Goal: Contribute content: Contribute content

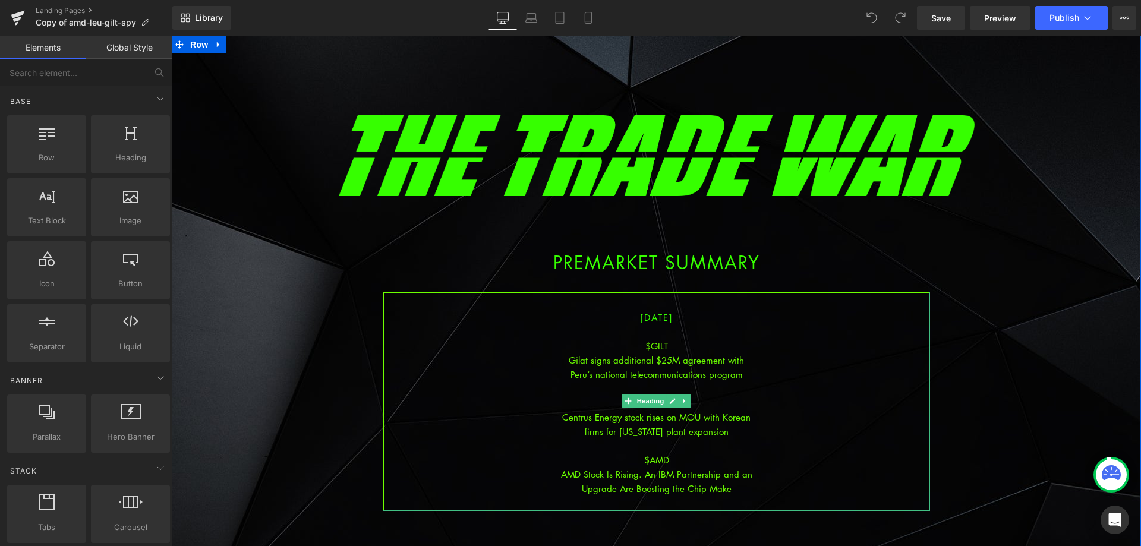
click at [696, 365] on div "Gilat signs additional $25M agreement with" at bounding box center [656, 360] width 545 height 14
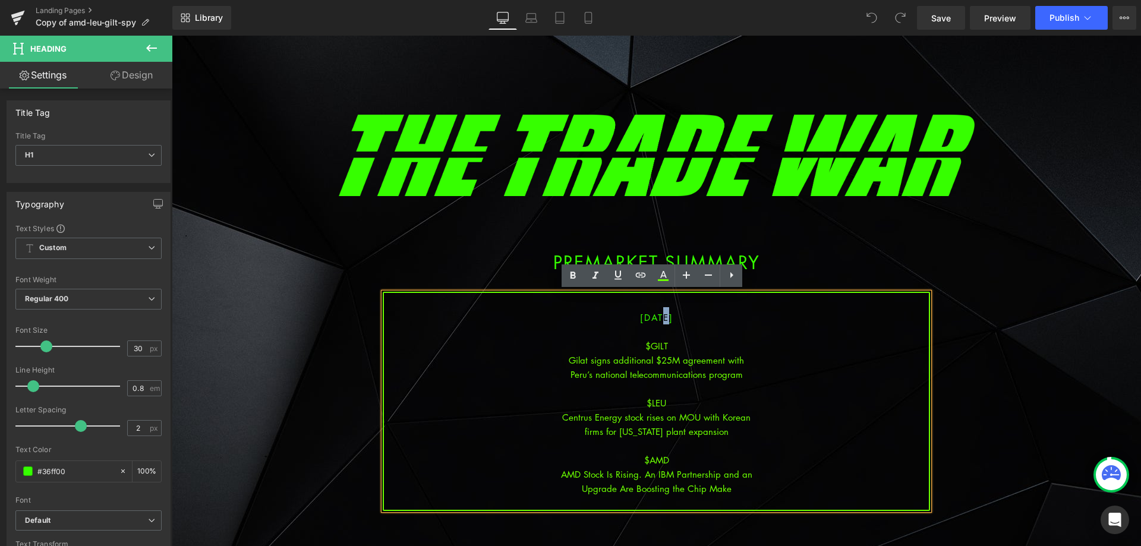
click at [645, 319] on span "[DATE]" at bounding box center [656, 317] width 33 height 12
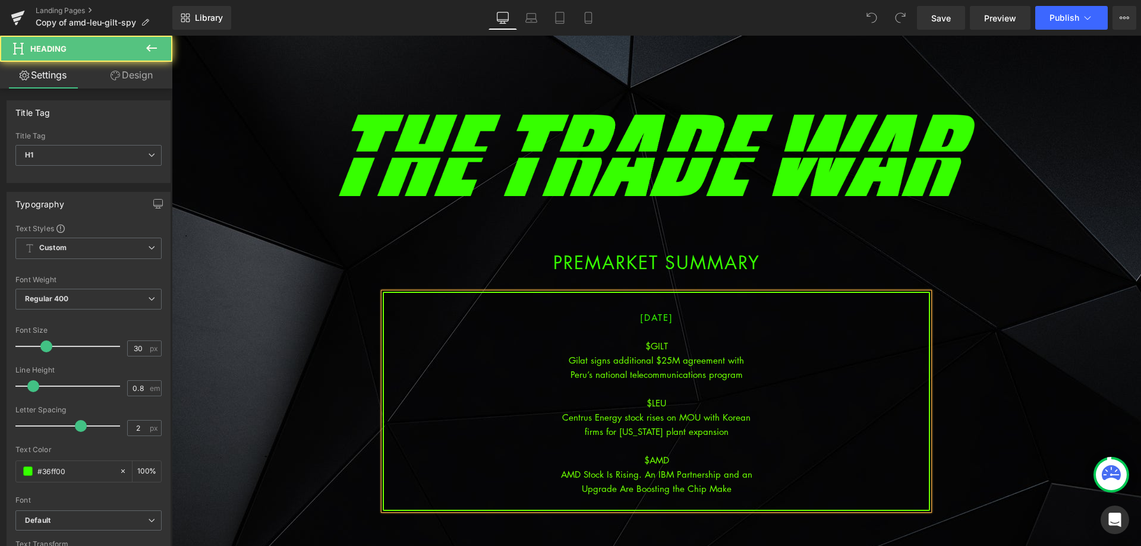
click at [661, 358] on div "Gilat signs additional $25M agreement with" at bounding box center [656, 360] width 545 height 14
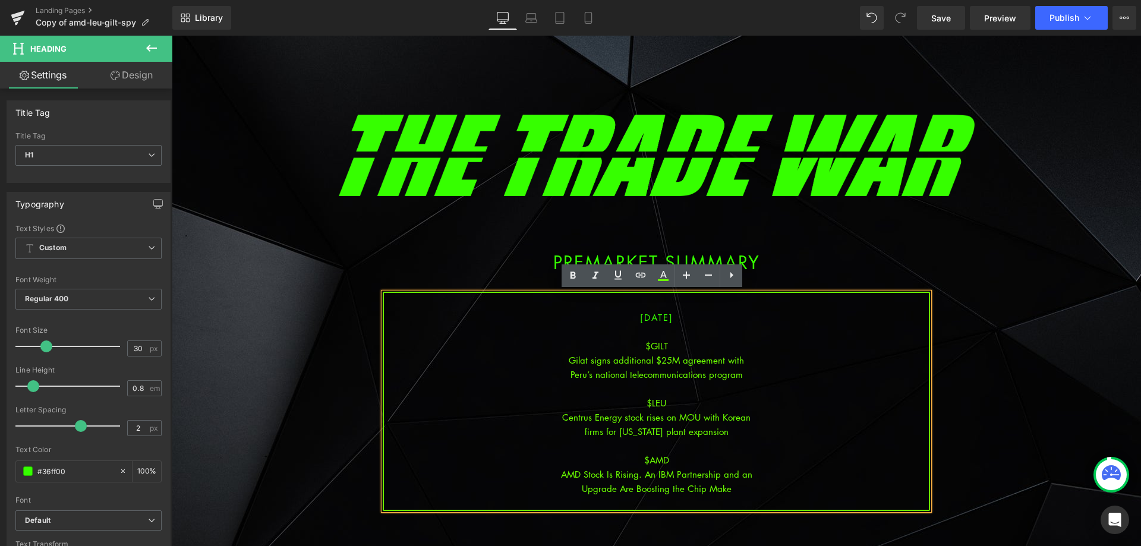
click at [638, 418] on div "Centrus Energy stock rises on MOU with Korean" at bounding box center [656, 417] width 545 height 14
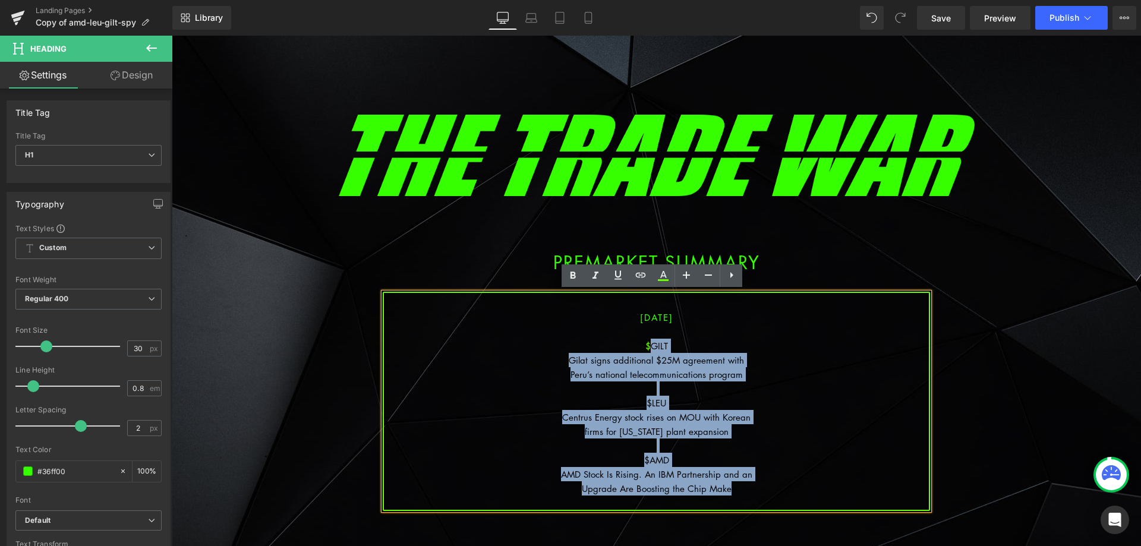
drag, startPoint x: 735, startPoint y: 488, endPoint x: 644, endPoint y: 339, distance: 174.7
click at [644, 339] on div "[DATE] $GILT Gilat signs additional $25M agreement with Peru’s national telecom…" at bounding box center [656, 401] width 547 height 219
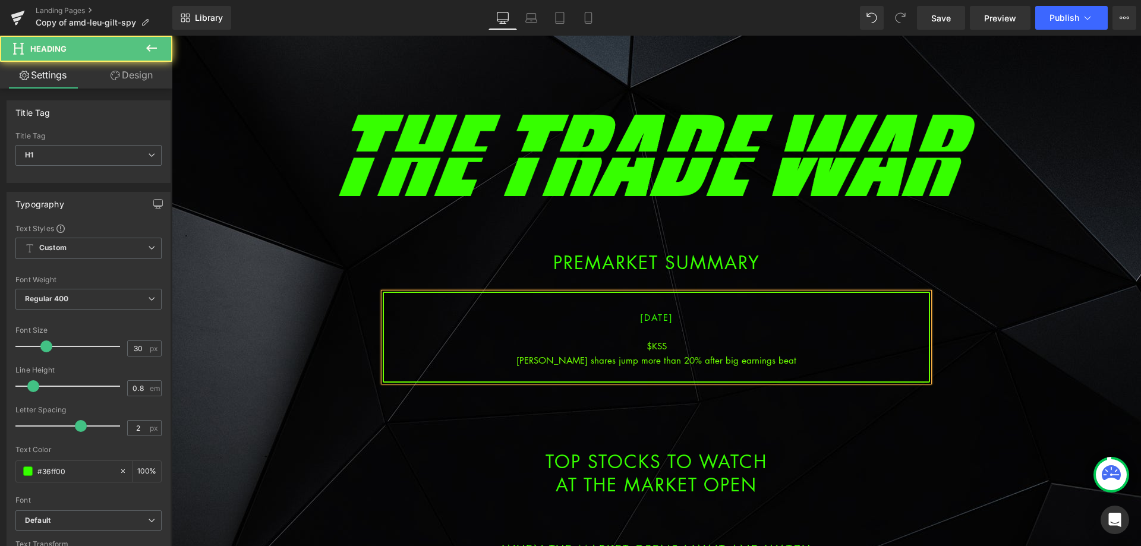
click at [680, 359] on div "[PERSON_NAME] shares jump more than 20% after big earnings beat" at bounding box center [656, 360] width 545 height 14
click at [679, 356] on div "[PERSON_NAME] shares jump more than 20% after big earnings beat" at bounding box center [656, 360] width 545 height 14
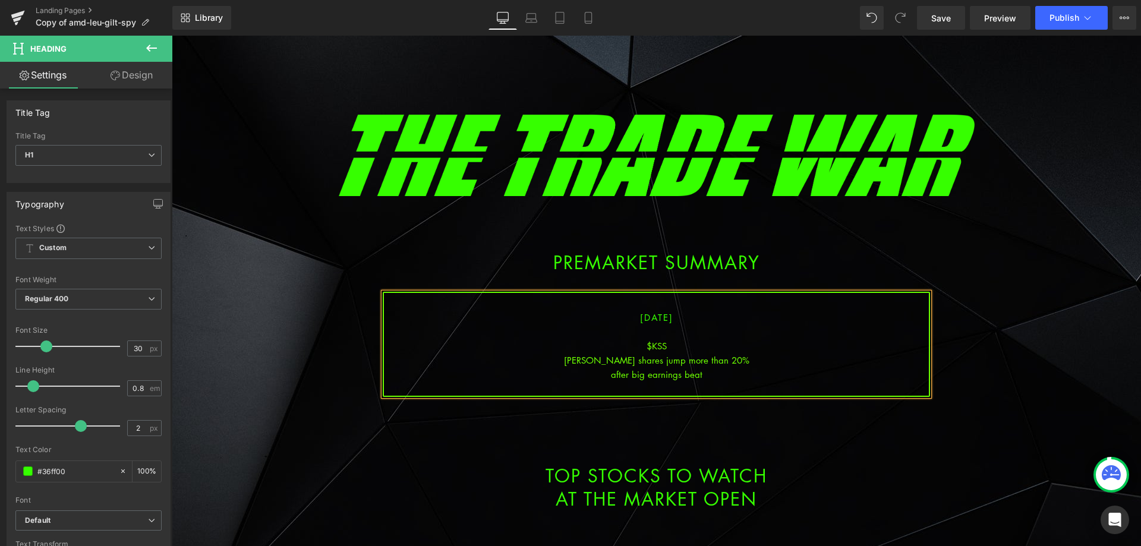
click at [778, 374] on div "after big earnings beat" at bounding box center [656, 374] width 545 height 14
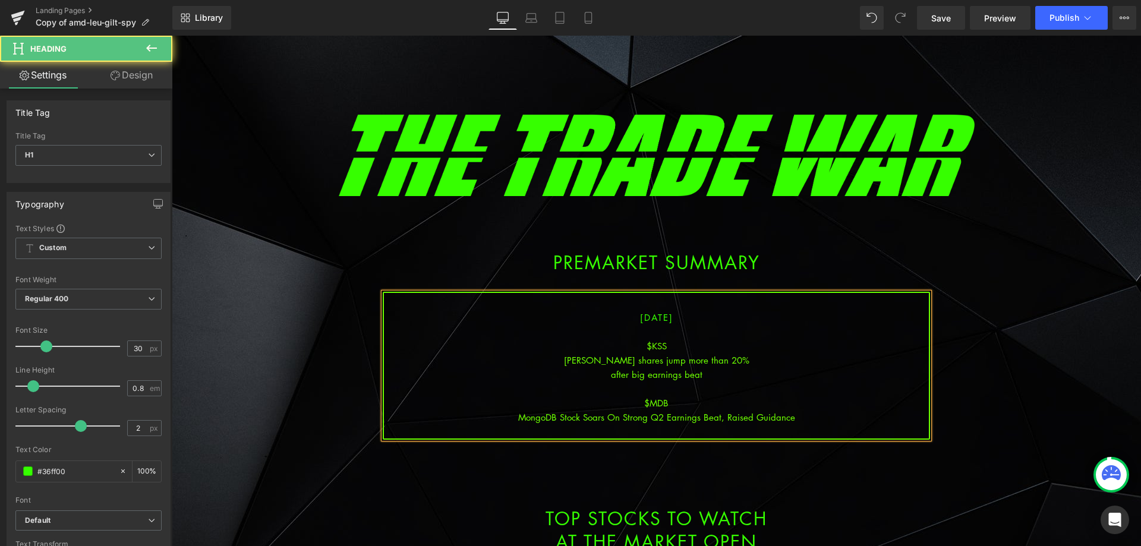
click at [665, 421] on div "MongoDB Stock Soars On Strong Q2 Earnings Beat, Raised Guidance" at bounding box center [656, 417] width 545 height 14
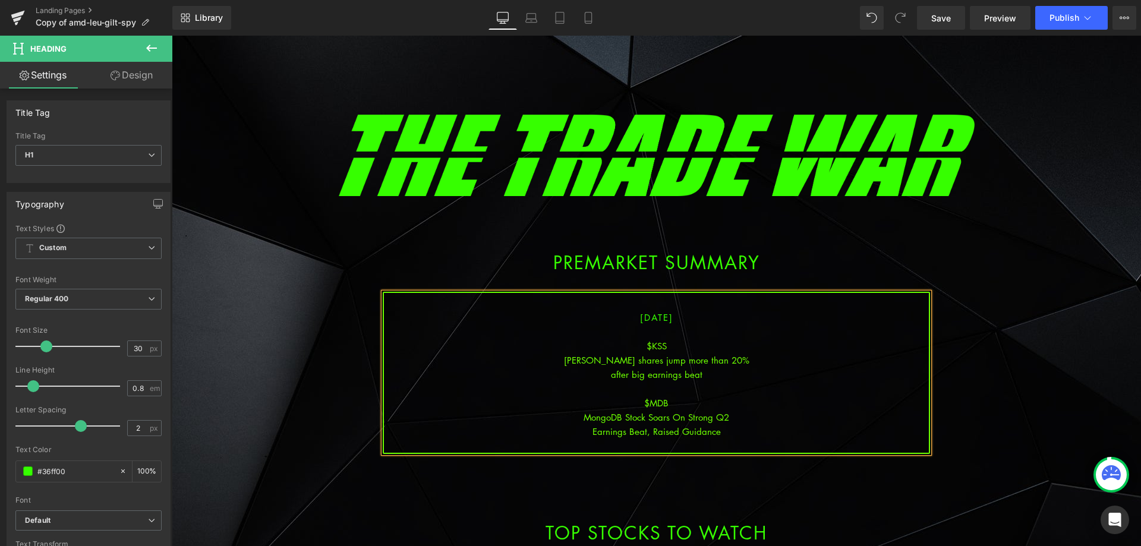
click at [723, 427] on div "Earnings Beat, Raised Guidance" at bounding box center [656, 431] width 545 height 14
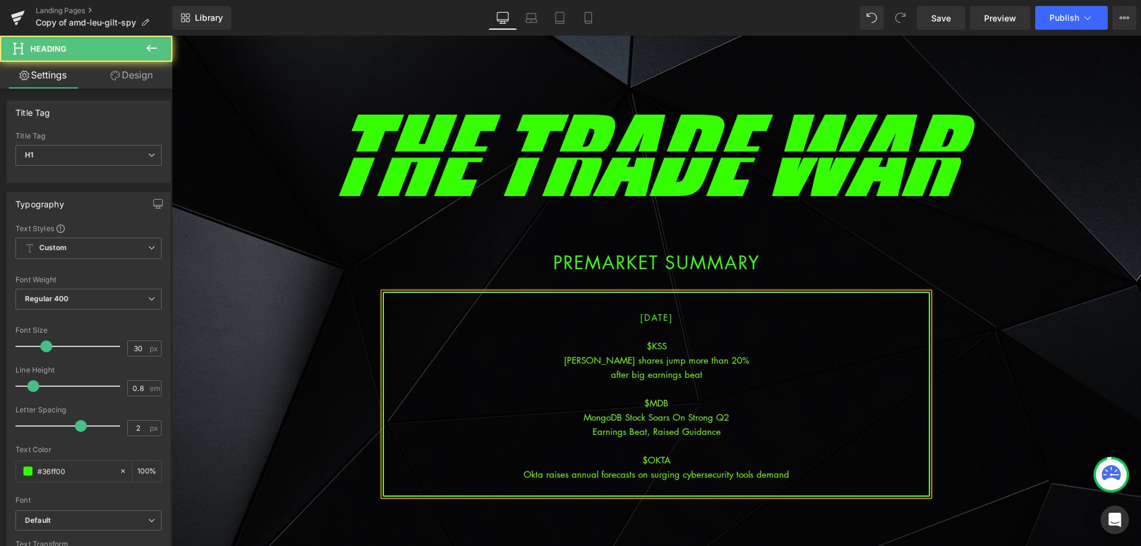
click at [676, 478] on div "Okta raises annual forecasts on surging cybersecurity tools demand" at bounding box center [656, 474] width 545 height 14
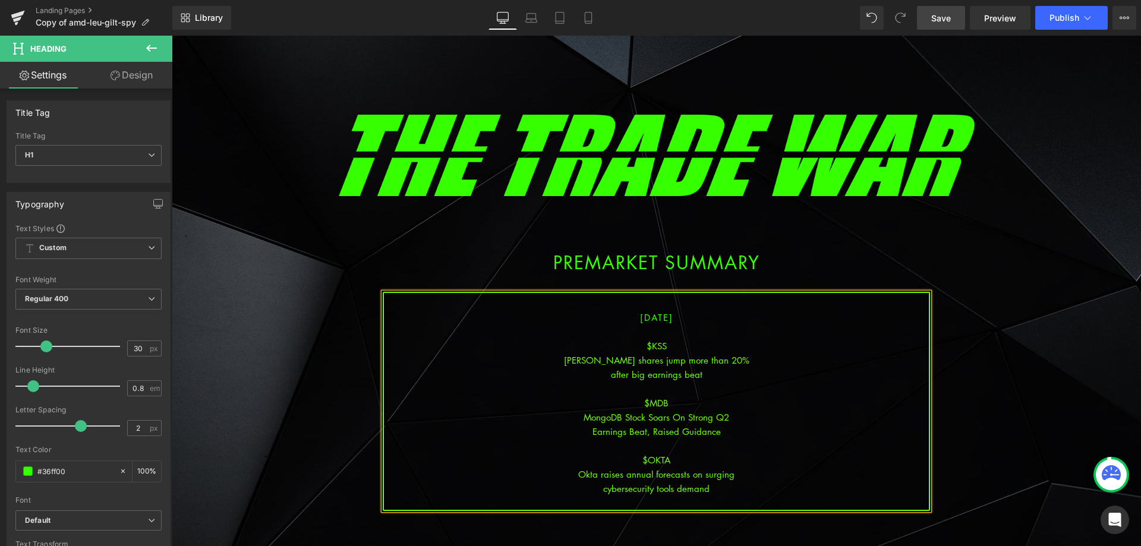
click at [944, 22] on span "Save" at bounding box center [941, 18] width 20 height 12
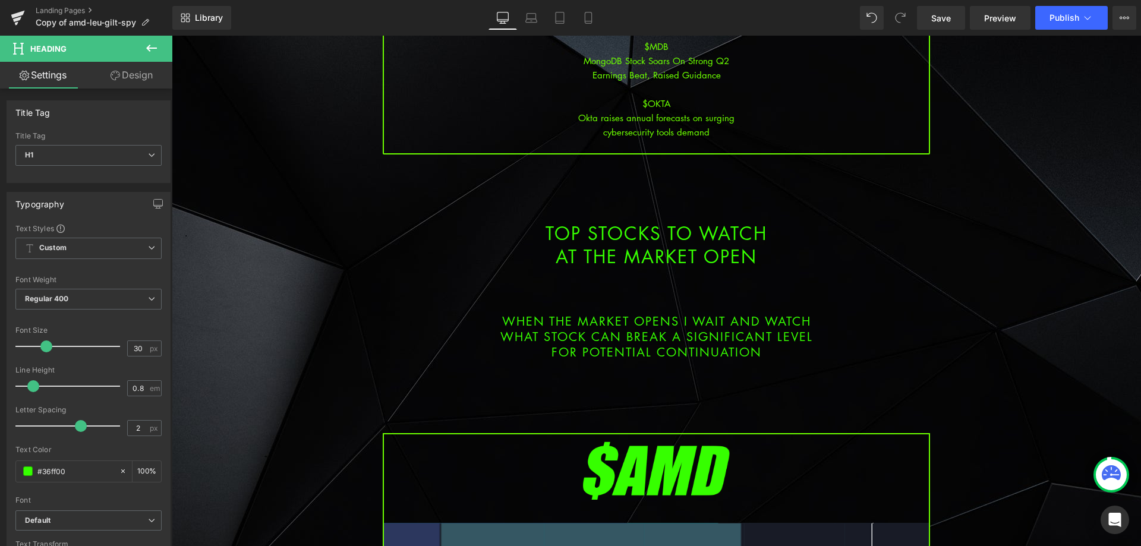
scroll to position [654, 0]
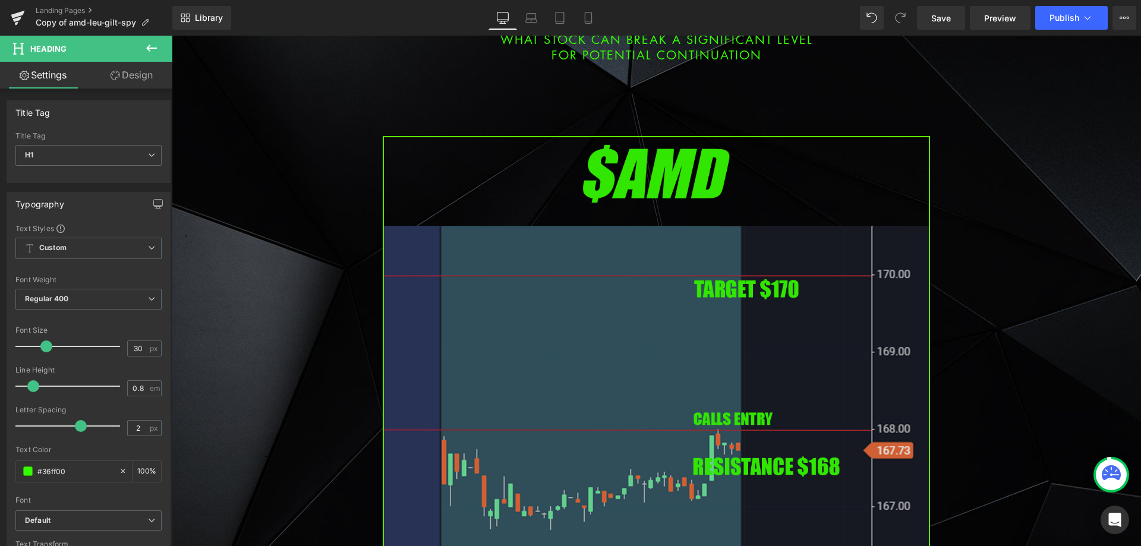
click at [619, 351] on img at bounding box center [656, 448] width 547 height 624
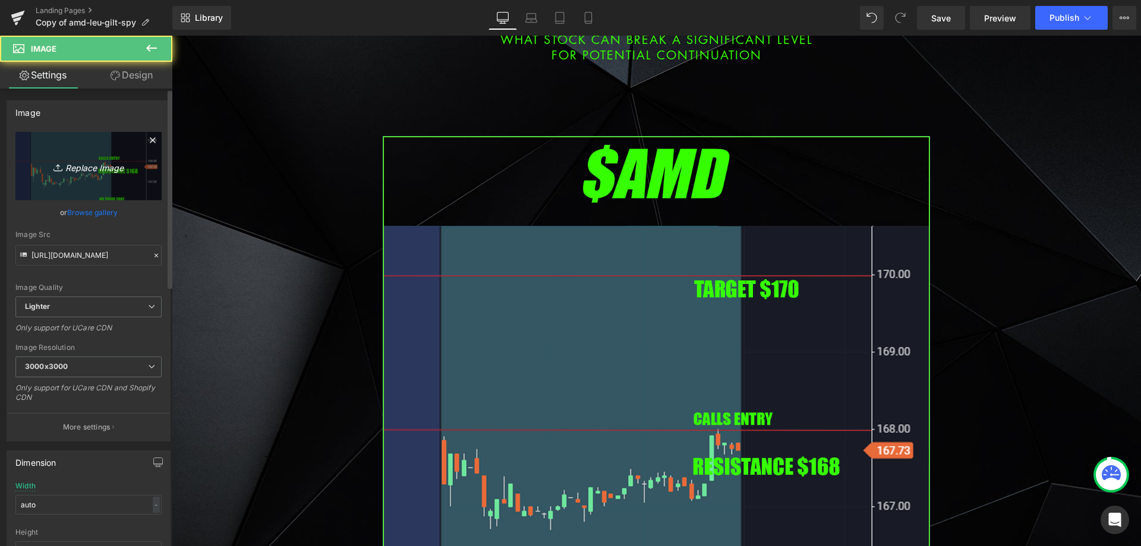
click at [83, 166] on icon "Replace Image" at bounding box center [88, 166] width 95 height 15
type input "C:\fakepath\kss.png"
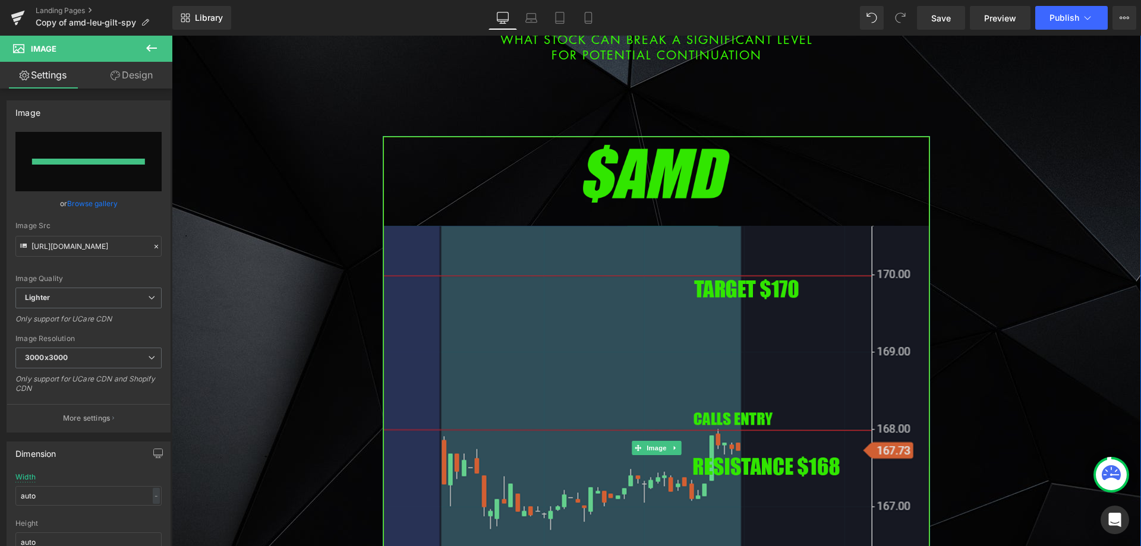
type input "[URL][DOMAIN_NAME]"
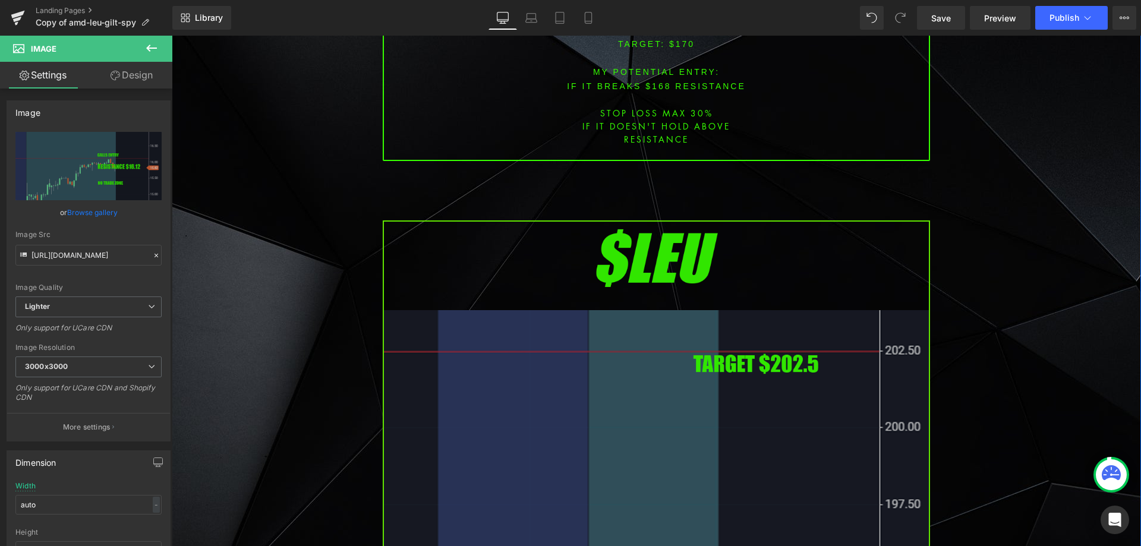
scroll to position [1604, 0]
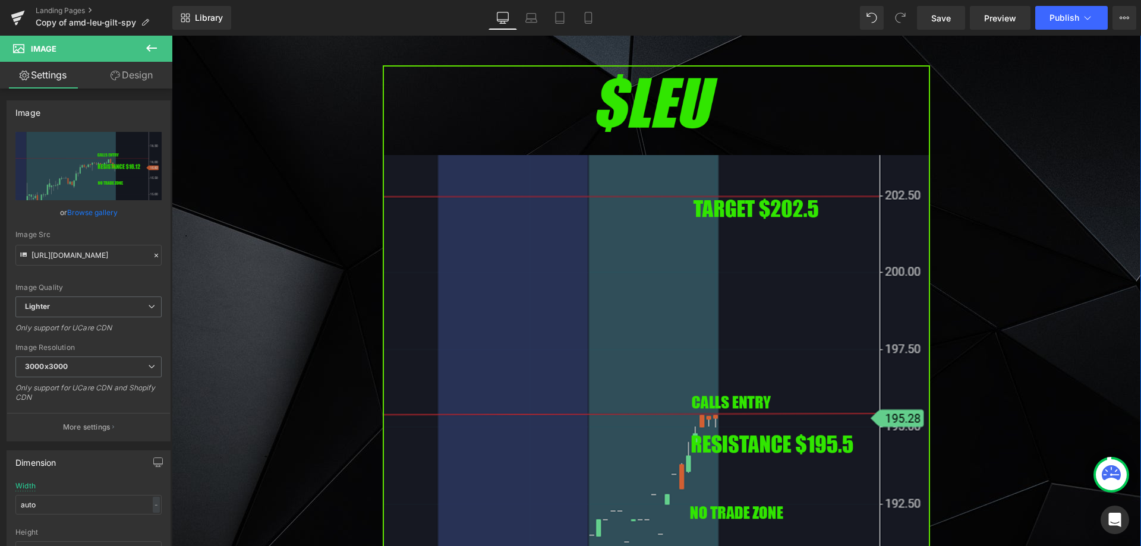
click at [553, 332] on img at bounding box center [656, 377] width 547 height 624
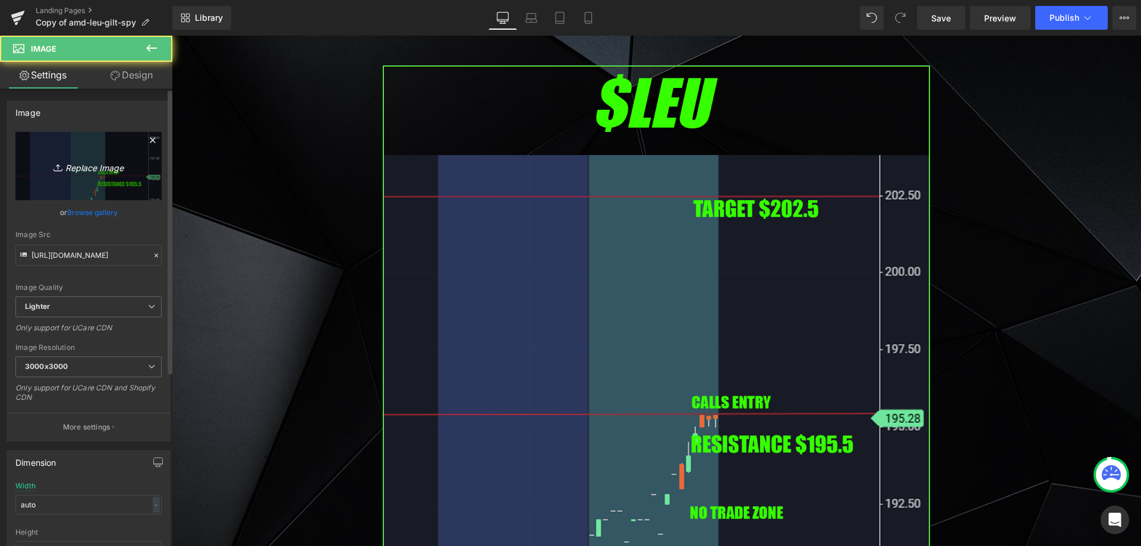
click at [57, 166] on icon at bounding box center [59, 168] width 12 height 12
type input "C:\fakepath\mdb.png"
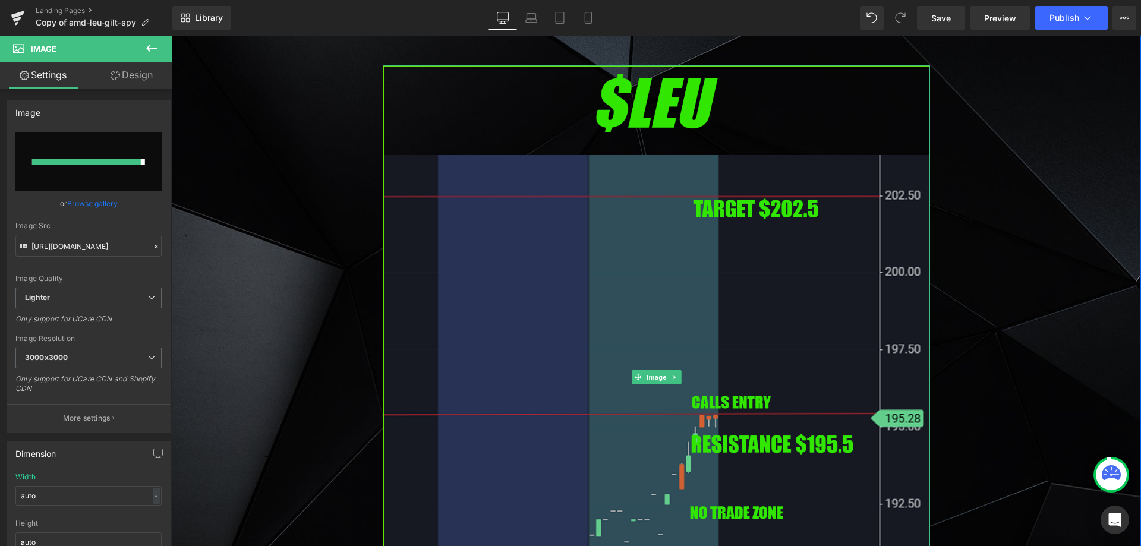
type input "[URL][DOMAIN_NAME]"
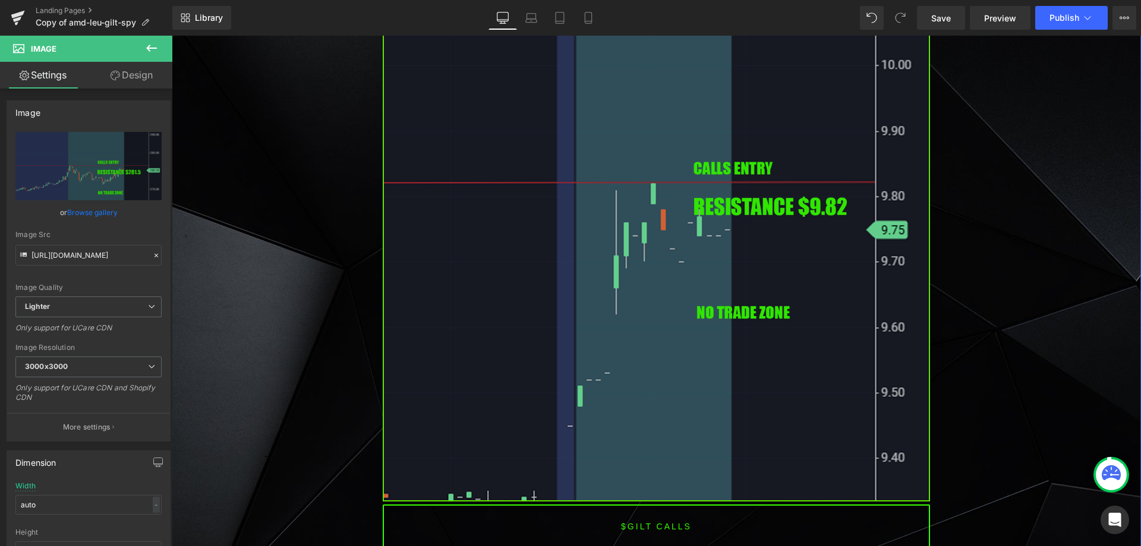
scroll to position [2674, 0]
click at [564, 273] on img at bounding box center [656, 188] width 547 height 624
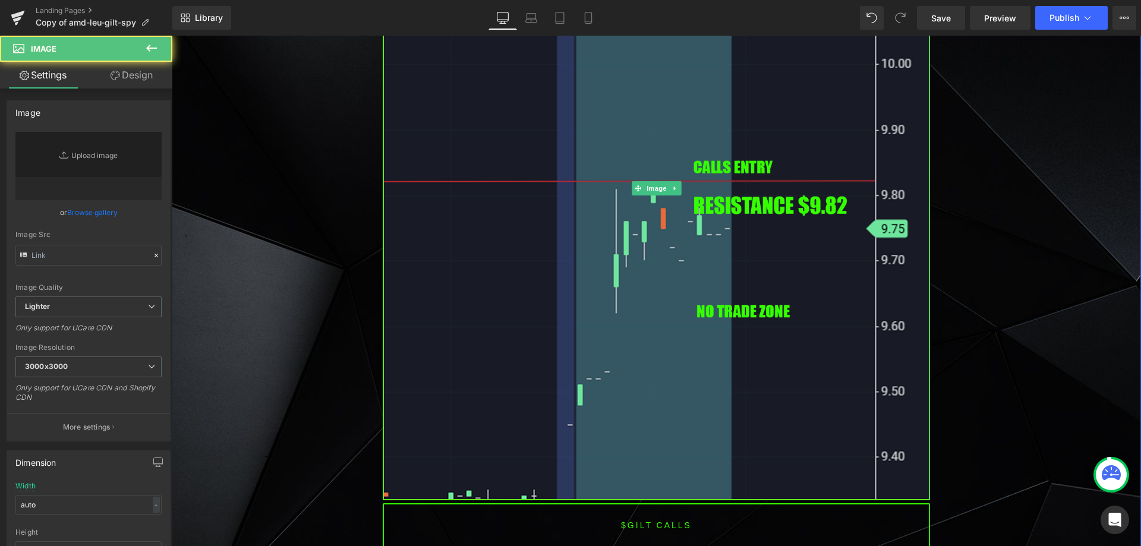
type input "[URL][DOMAIN_NAME]"
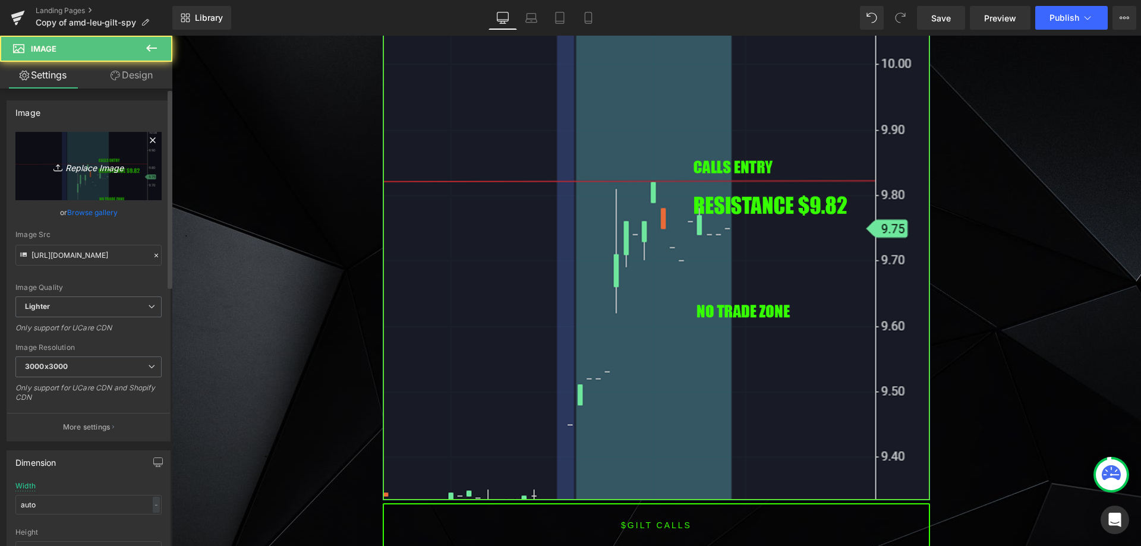
click at [88, 183] on link "Replace Image" at bounding box center [88, 166] width 146 height 68
type input "C:\fakepath\okta.png"
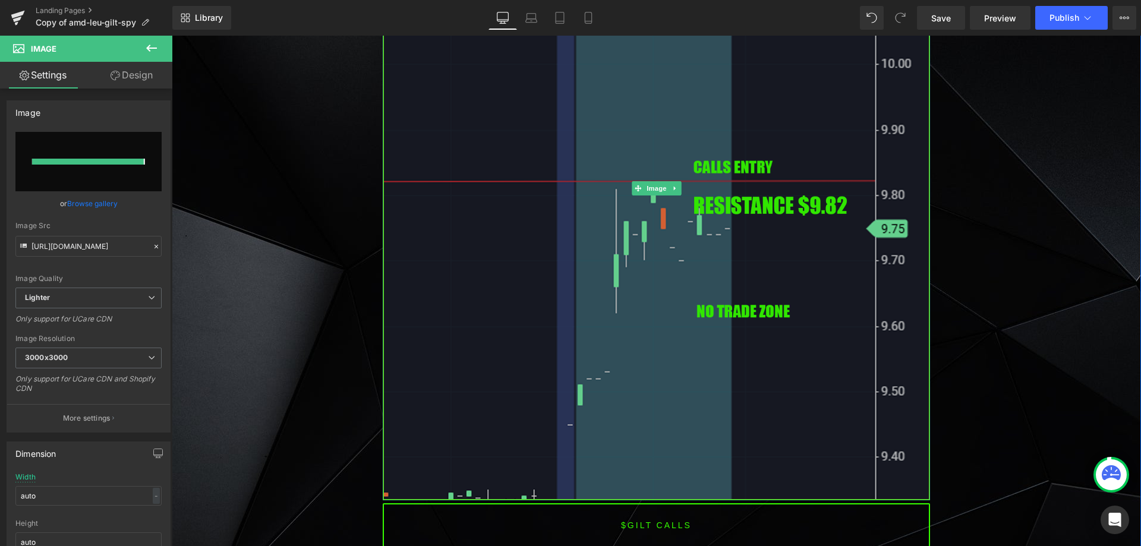
type input "[URL][DOMAIN_NAME]"
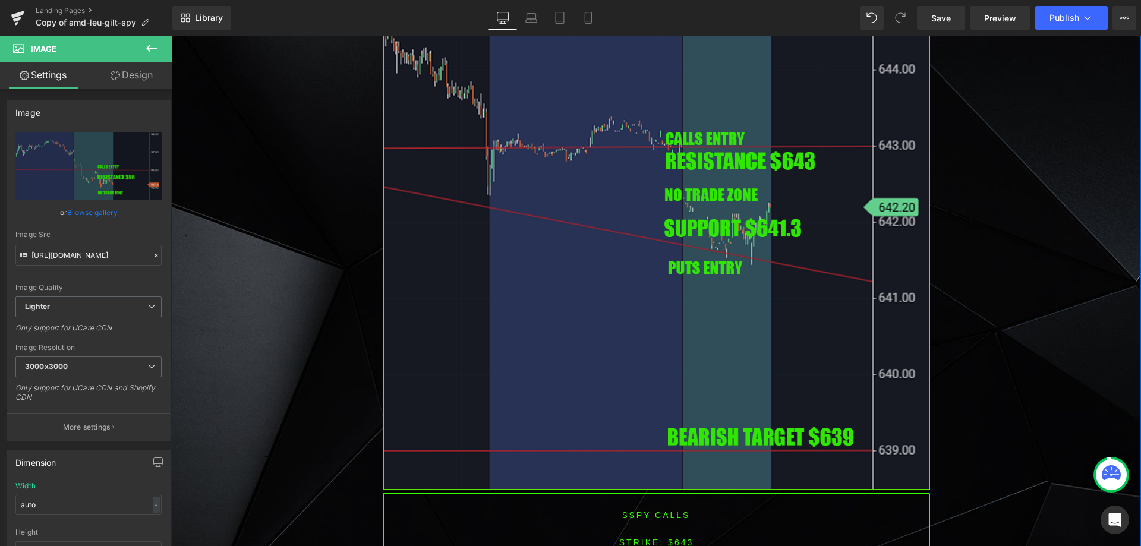
scroll to position [3565, 0]
click at [511, 262] on img at bounding box center [656, 177] width 547 height 624
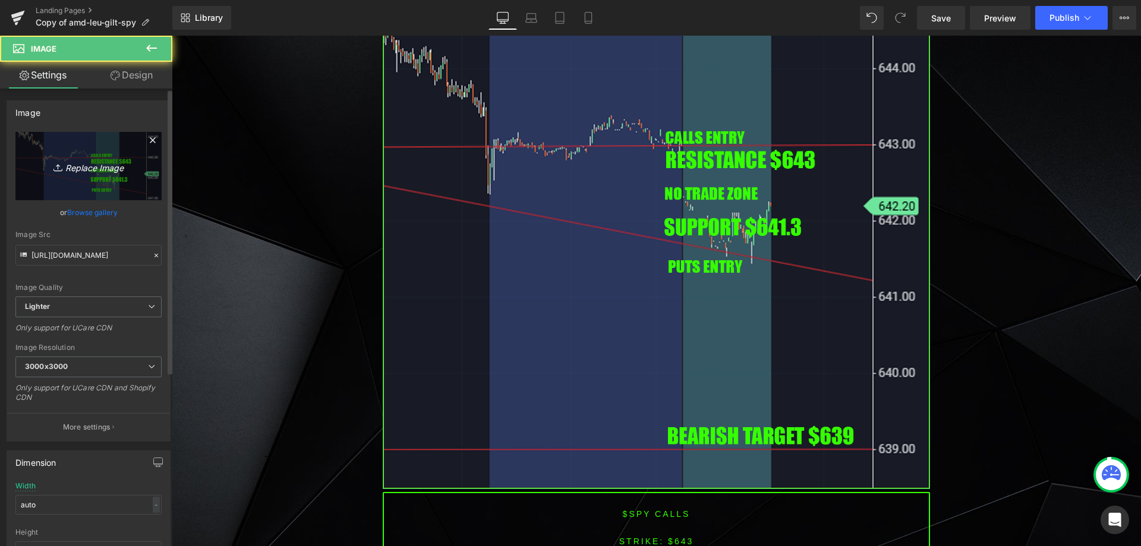
click at [115, 177] on link "Replace Image" at bounding box center [88, 166] width 146 height 68
type input "C:\fakepath\spy.png"
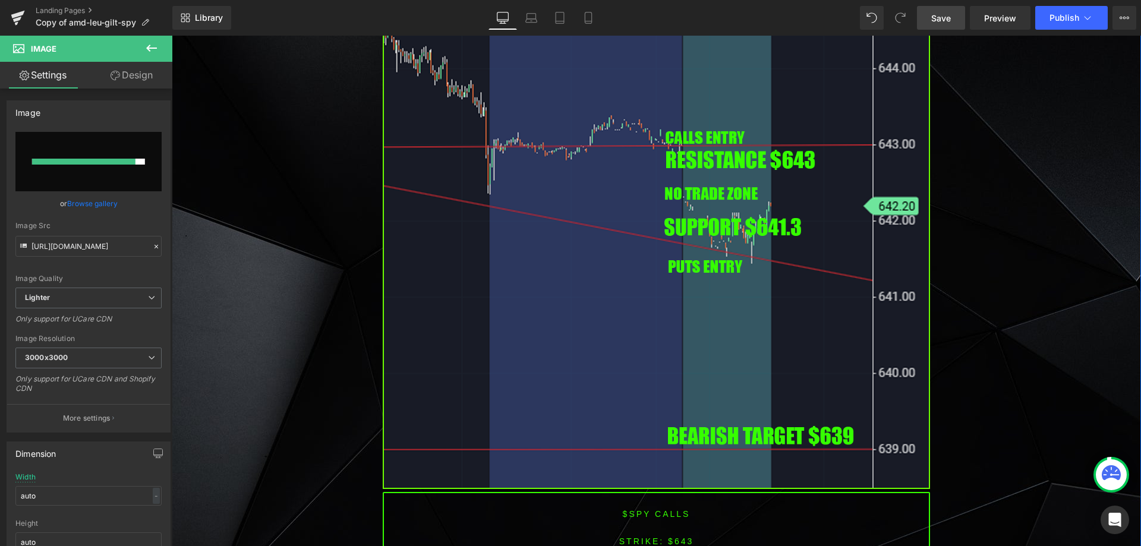
type input "[URL][DOMAIN_NAME]"
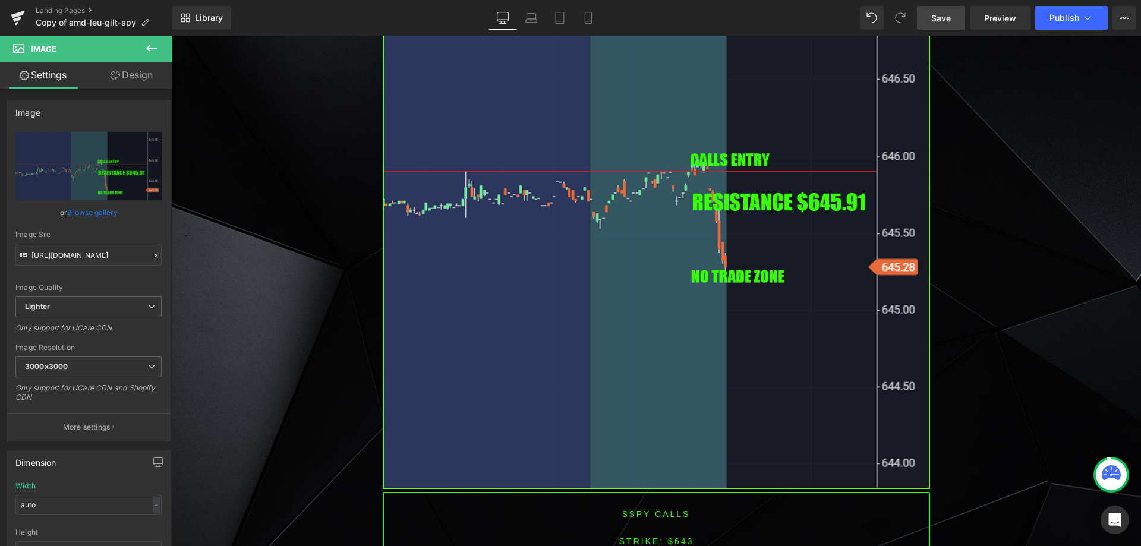
click at [945, 18] on span "Save" at bounding box center [941, 18] width 20 height 12
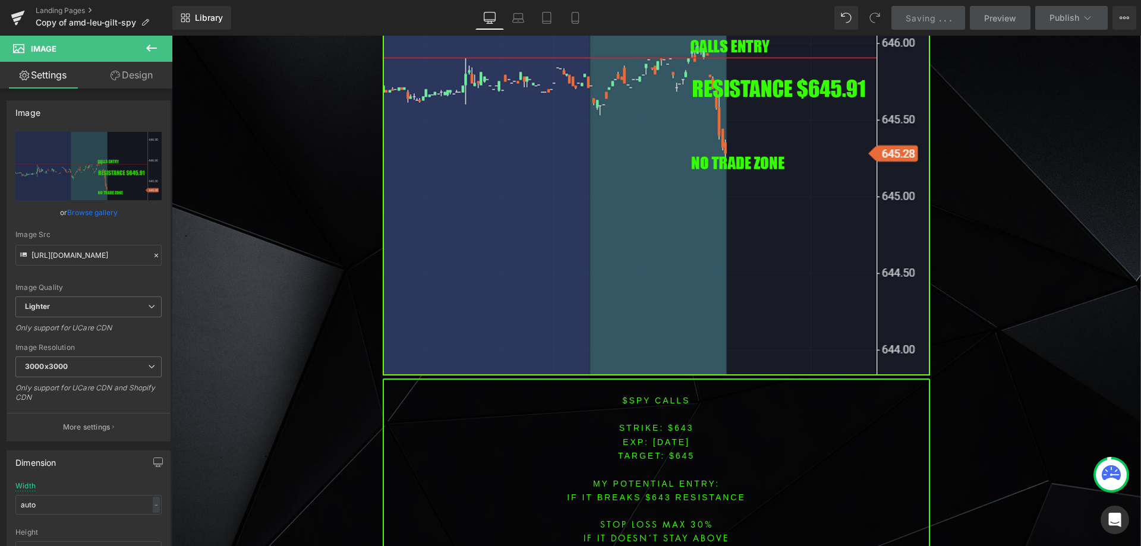
scroll to position [3921, 0]
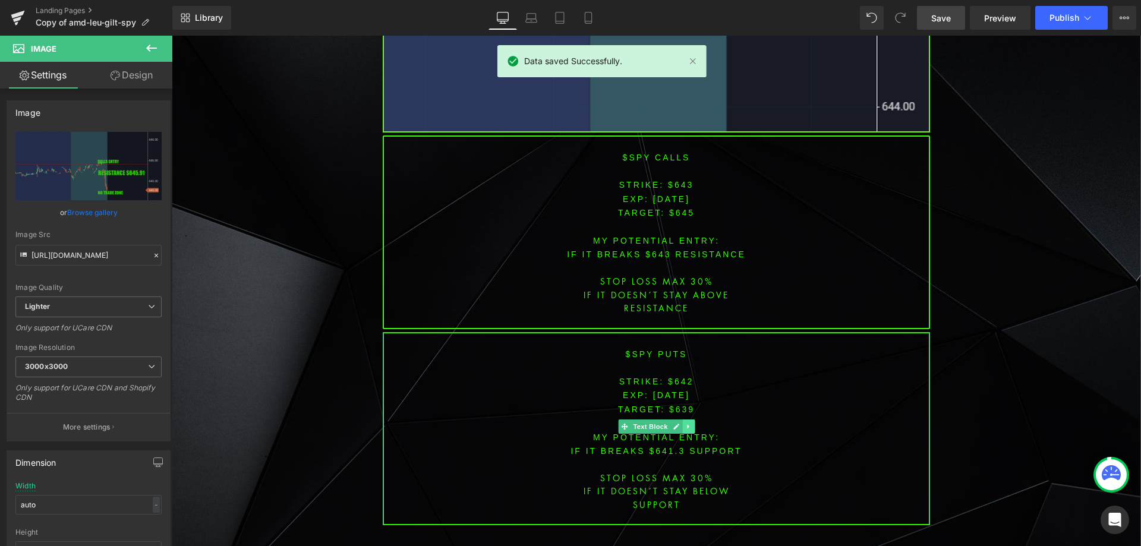
click at [682, 419] on link at bounding box center [688, 426] width 12 height 14
click at [691, 423] on icon at bounding box center [694, 426] width 7 height 7
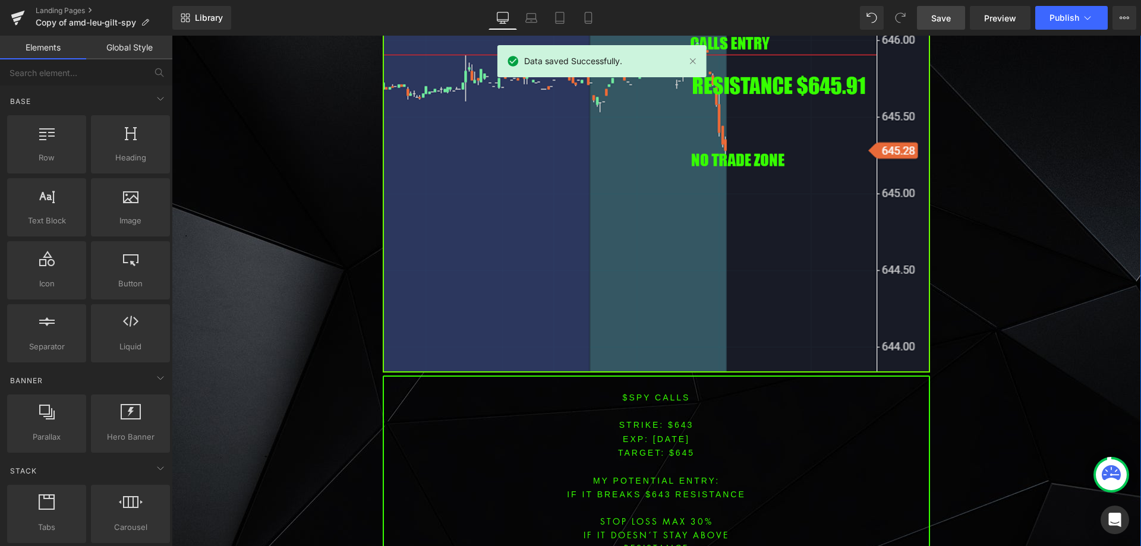
scroll to position [3684, 0]
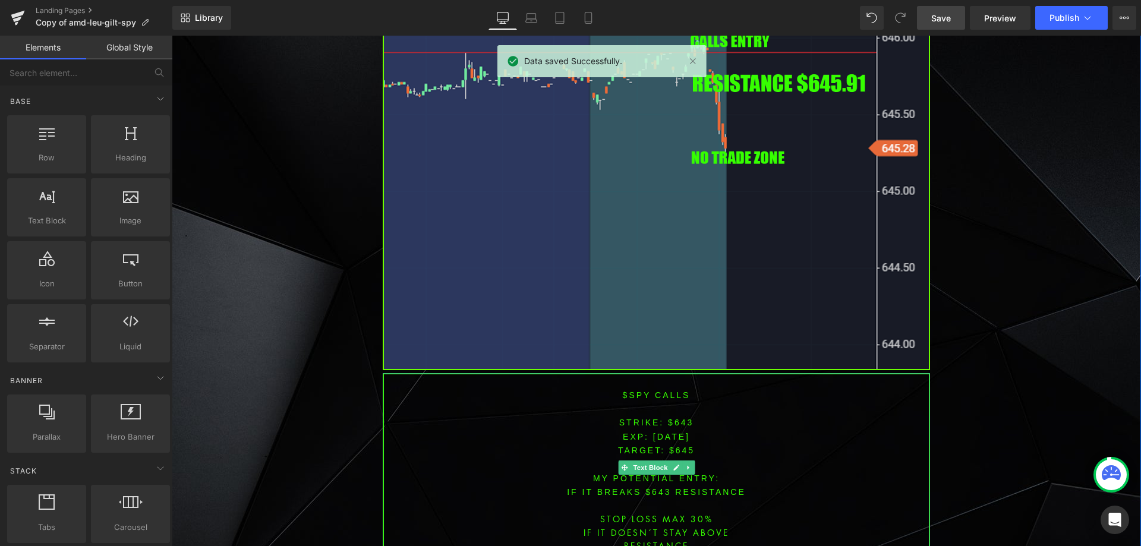
click at [668, 432] on span "[DATE]" at bounding box center [671, 437] width 37 height 10
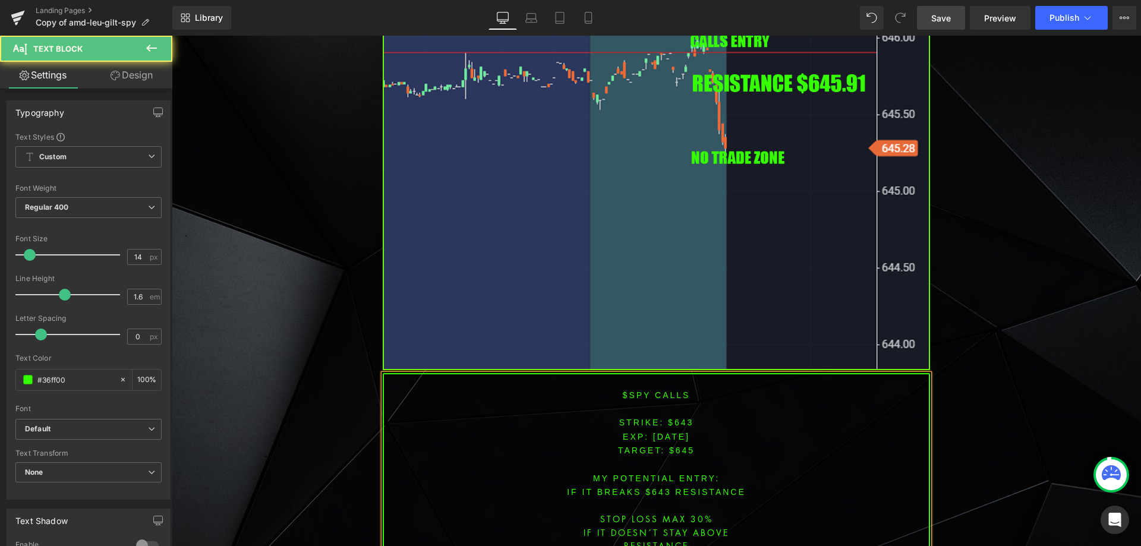
click at [676, 418] on font "STRIKE: $643" at bounding box center [656, 423] width 75 height 10
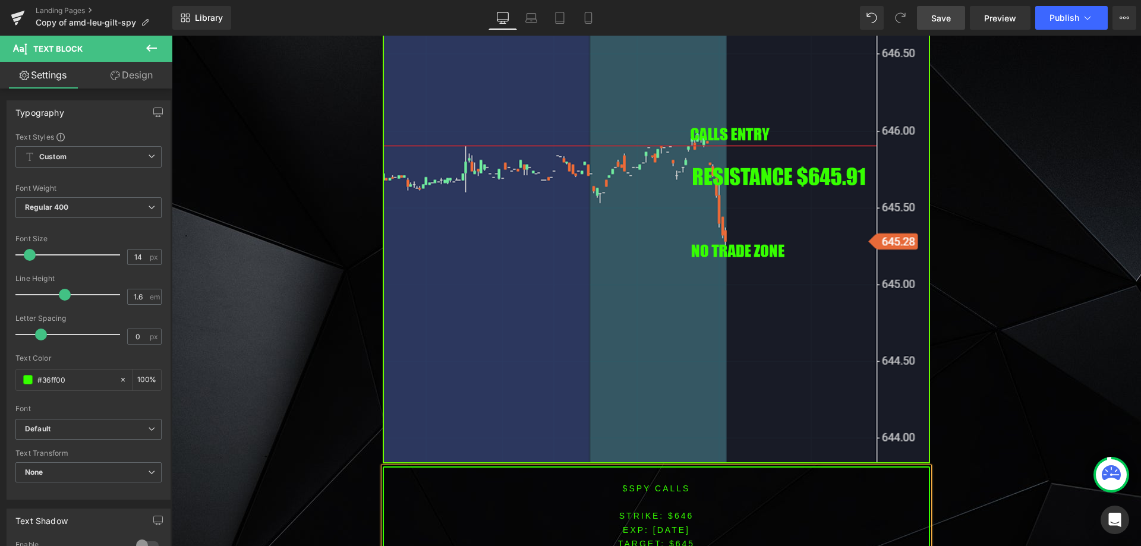
scroll to position [3624, 0]
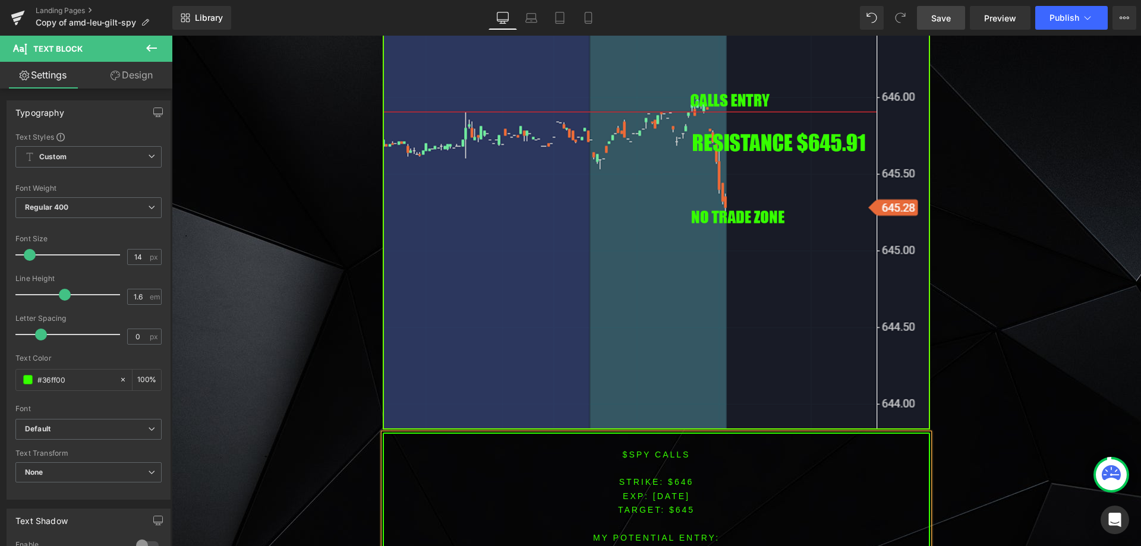
click at [679, 505] on span "TARGET: $645" at bounding box center [656, 510] width 77 height 10
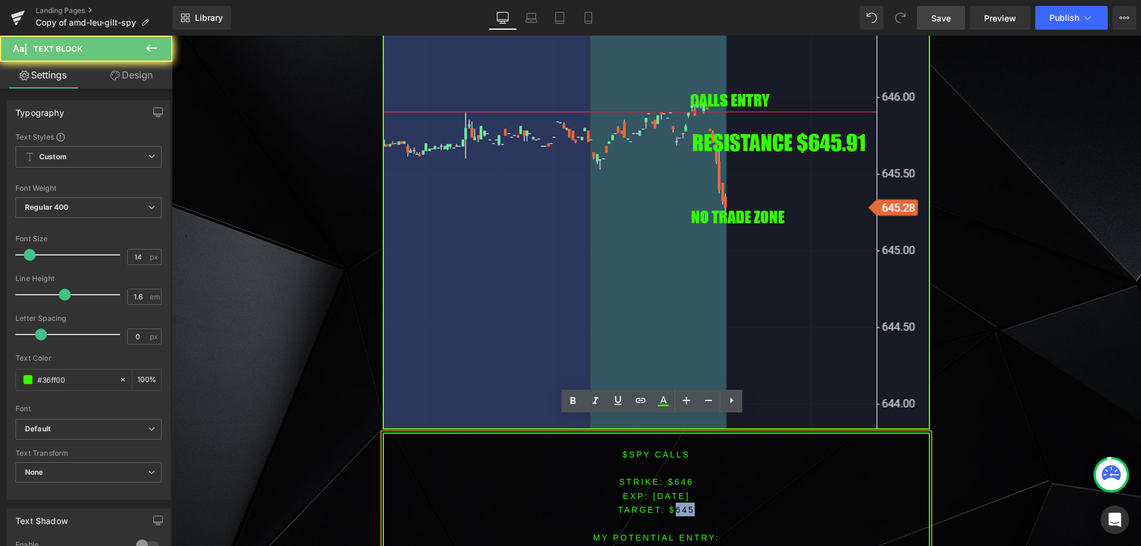
click at [679, 505] on span "TARGET: $645" at bounding box center [656, 510] width 77 height 10
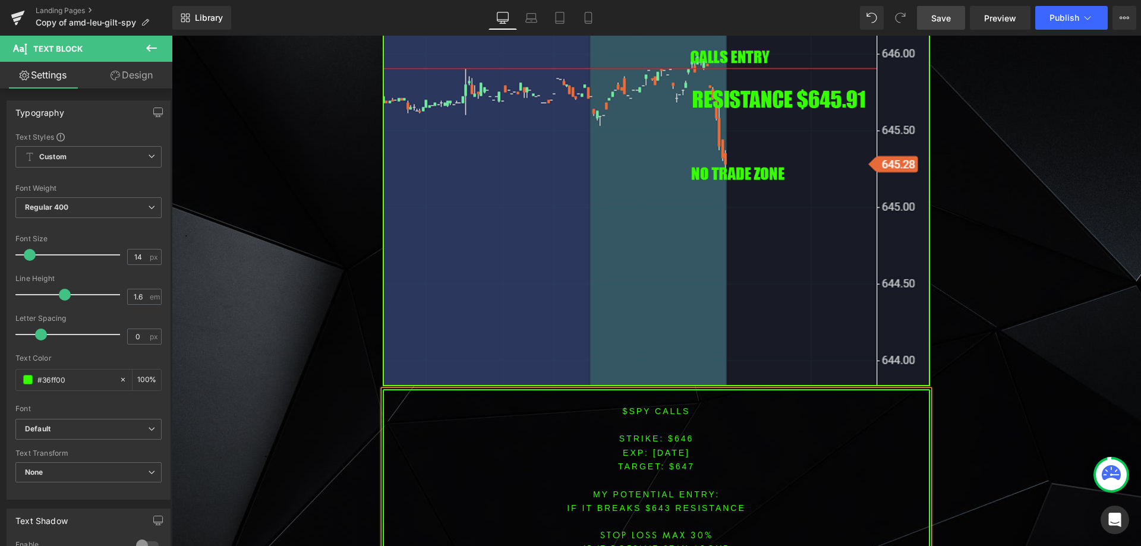
scroll to position [3694, 0]
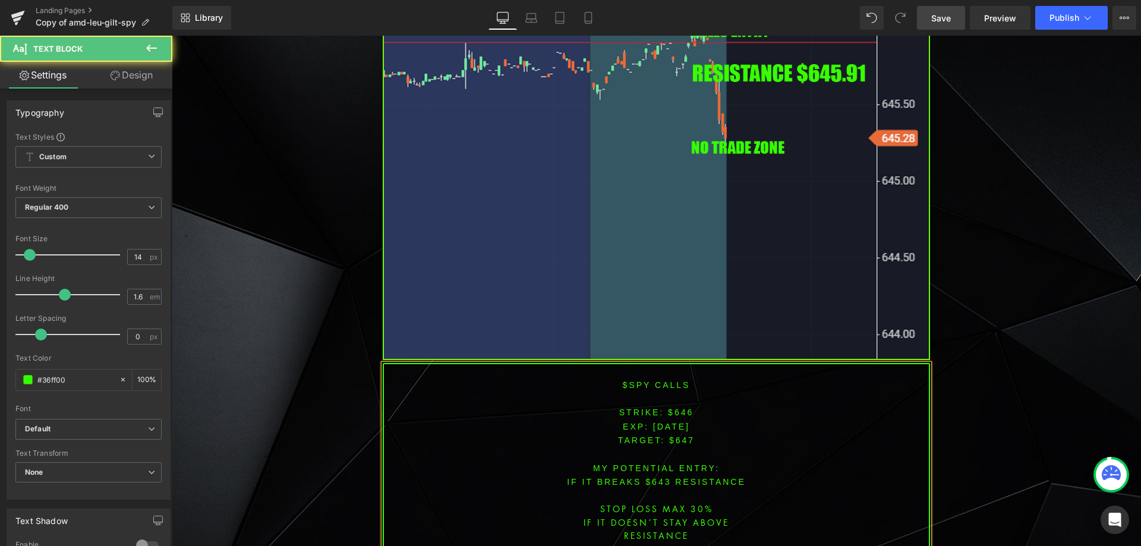
click at [656, 477] on font "IF IT breaks $643 resistance" at bounding box center [656, 482] width 179 height 10
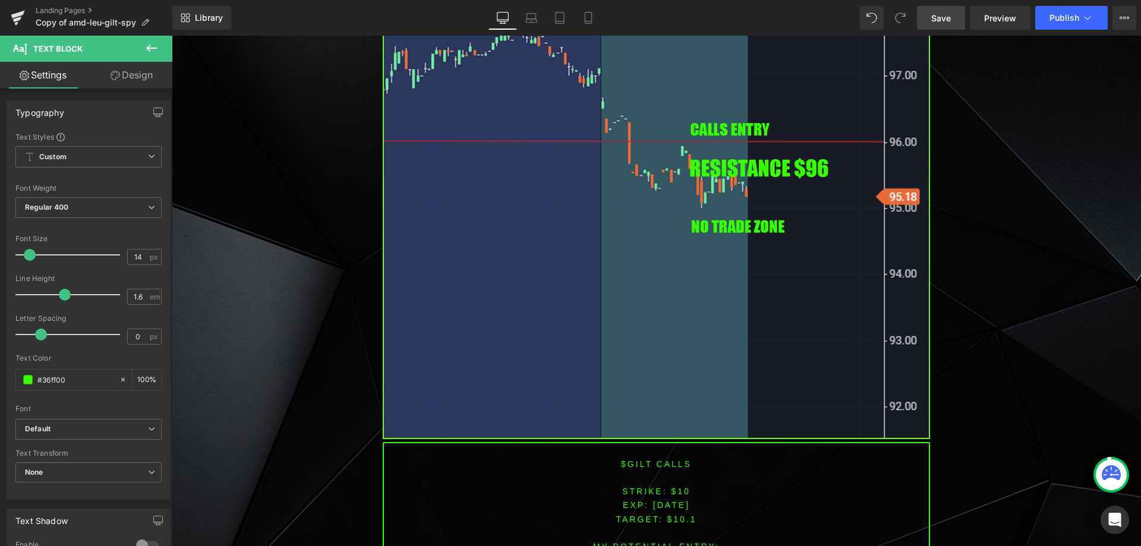
scroll to position [2902, 0]
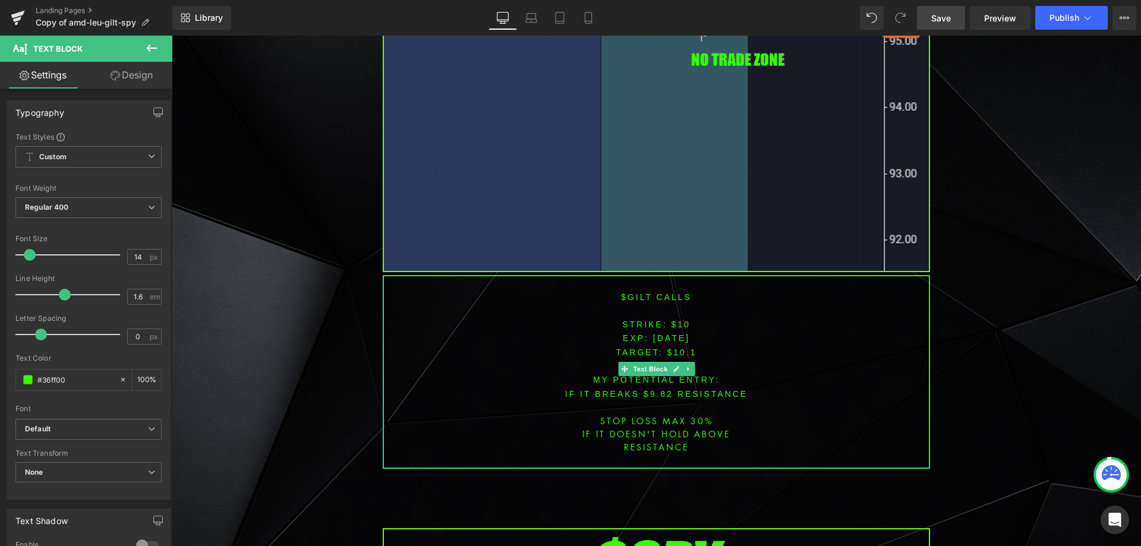
click at [632, 292] on font "$gilt CALLS" at bounding box center [656, 297] width 71 height 10
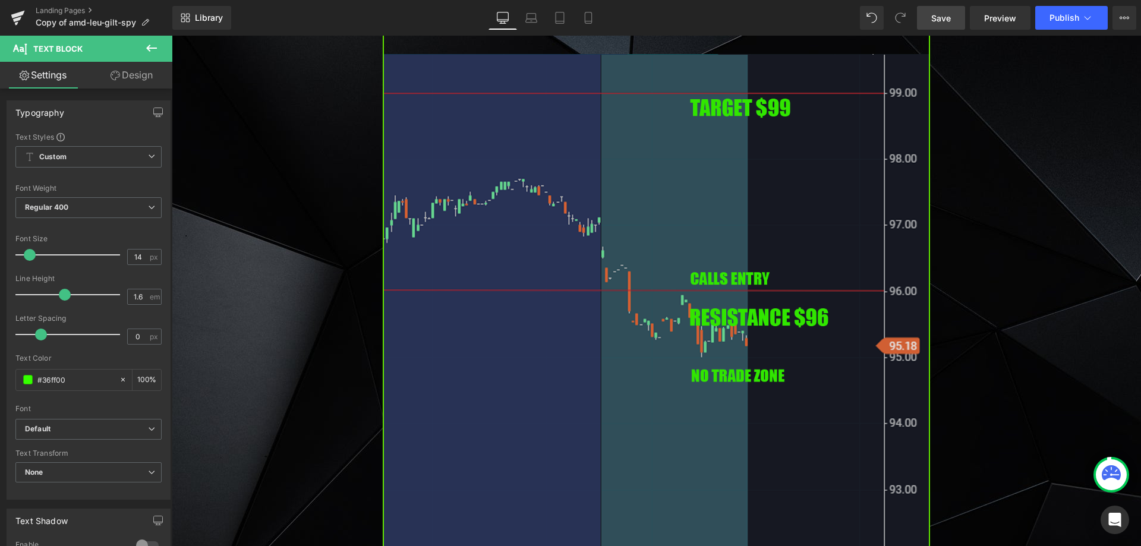
scroll to position [2545, 0]
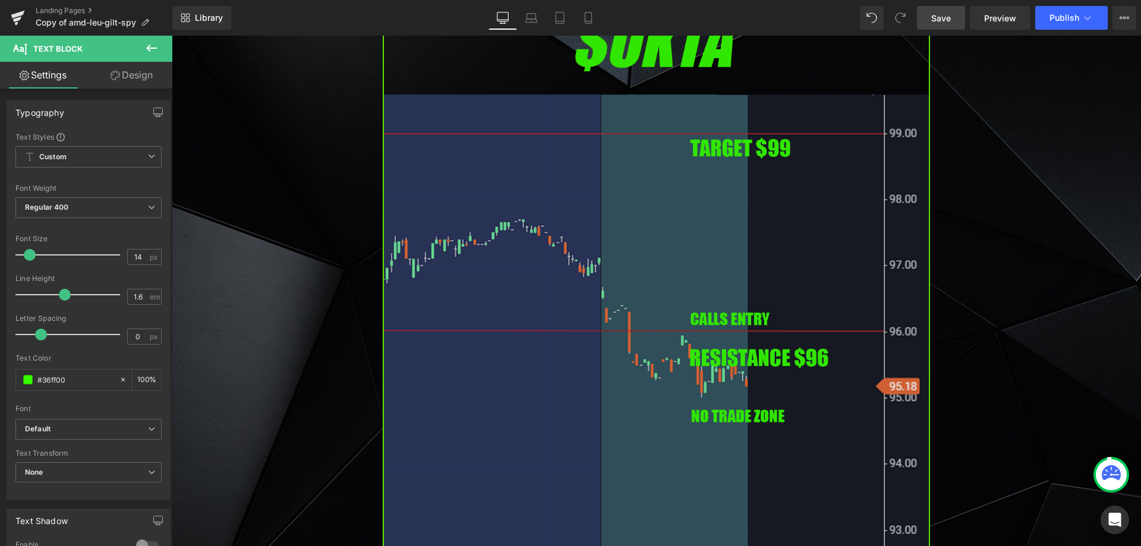
click at [540, 340] on img at bounding box center [656, 317] width 547 height 624
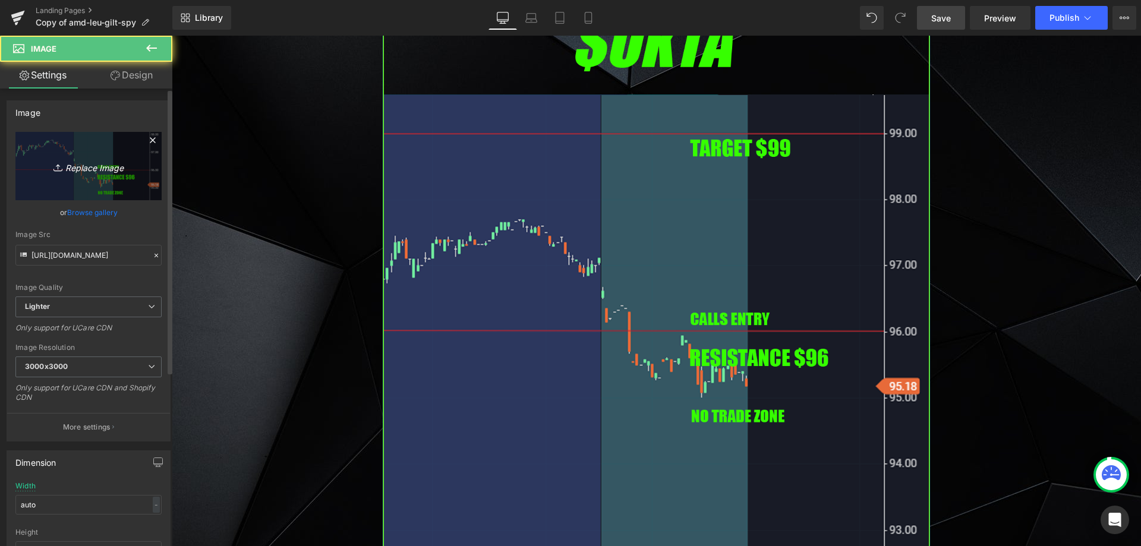
click at [99, 192] on link "Replace Image" at bounding box center [88, 166] width 146 height 68
type input "C:\fakepath\OKTA1.png"
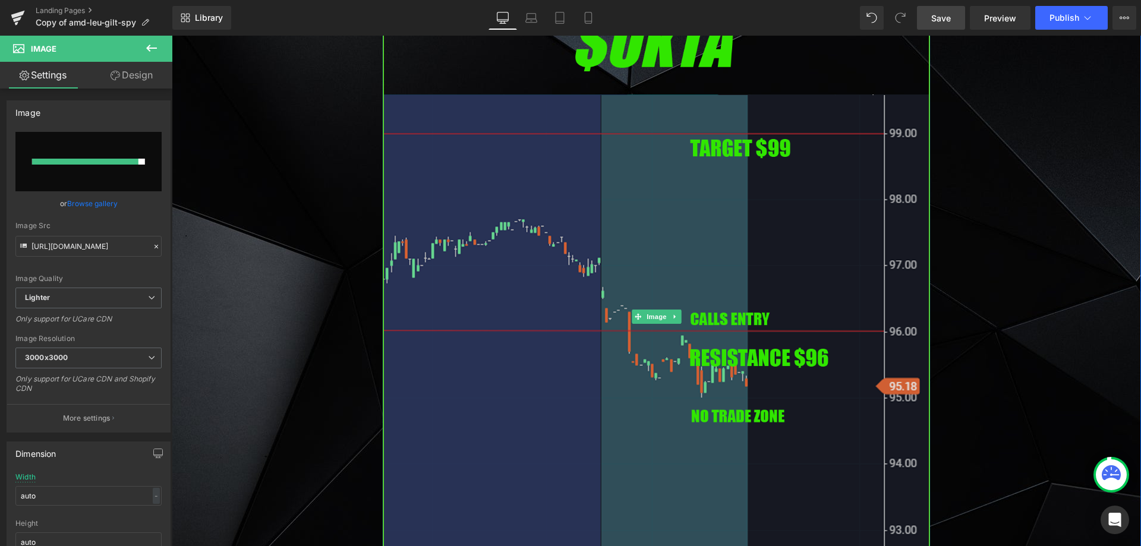
type input "[URL][DOMAIN_NAME]"
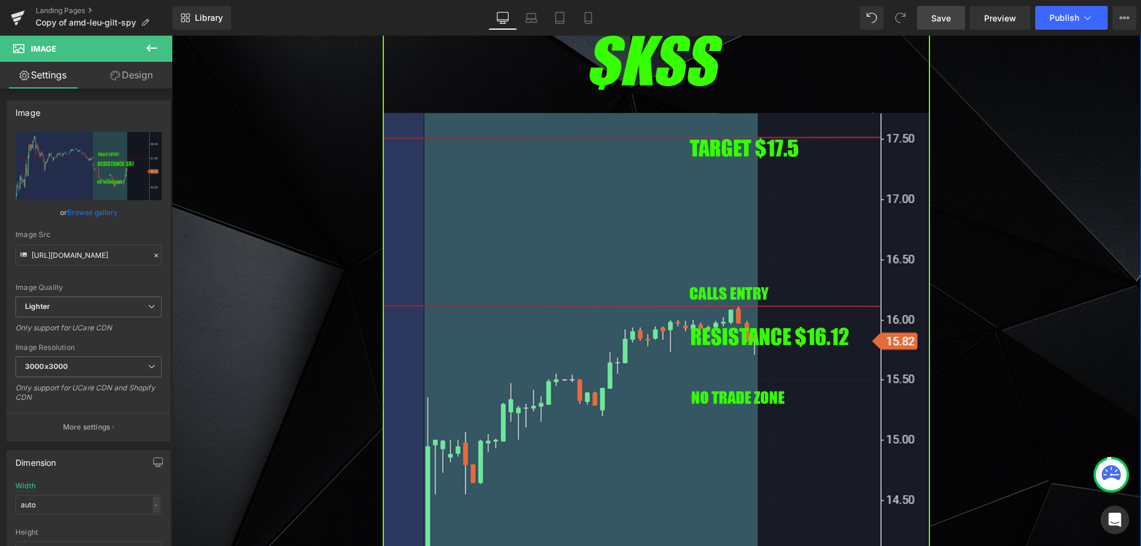
scroll to position [763, 0]
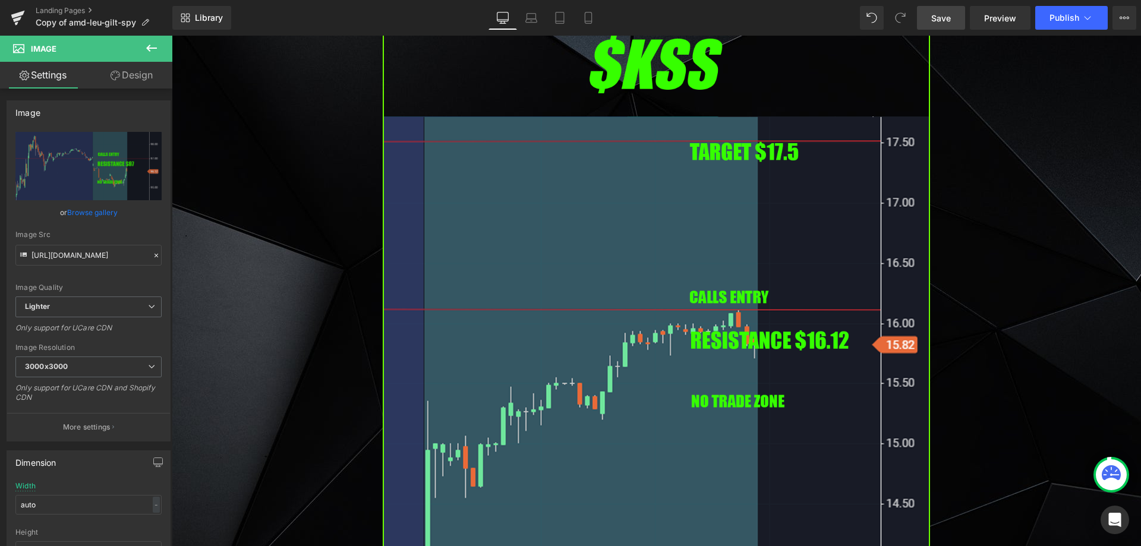
click at [949, 20] on span "Save" at bounding box center [941, 18] width 20 height 12
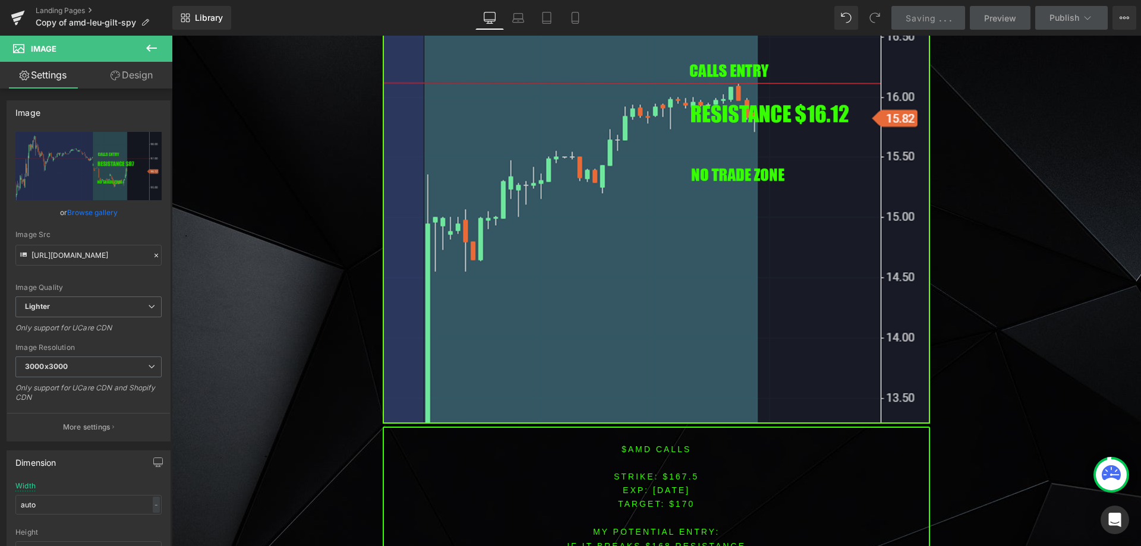
scroll to position [1060, 0]
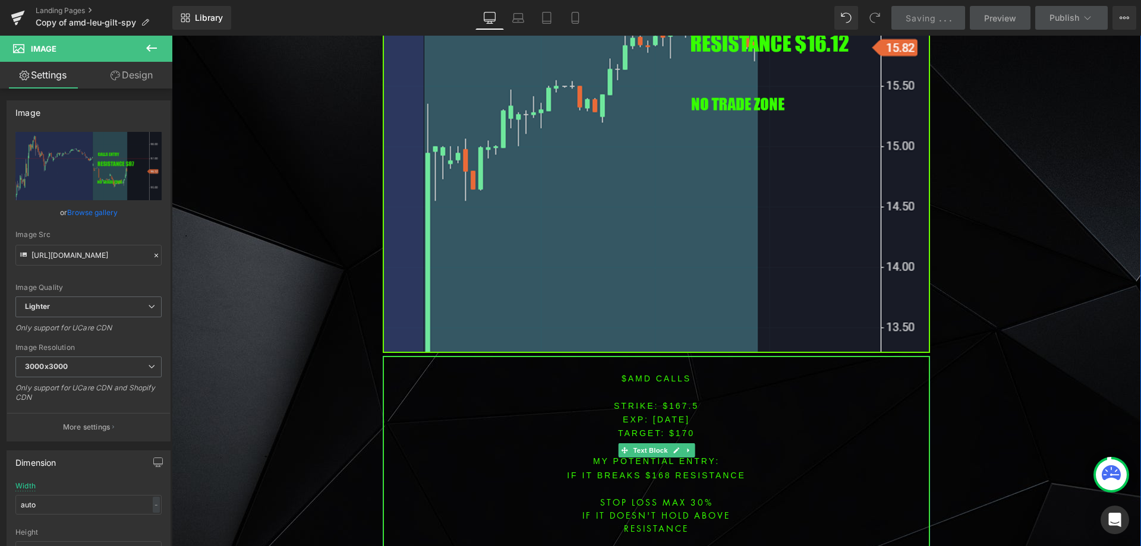
click at [633, 374] on font "$amd CALLS" at bounding box center [656, 379] width 70 height 10
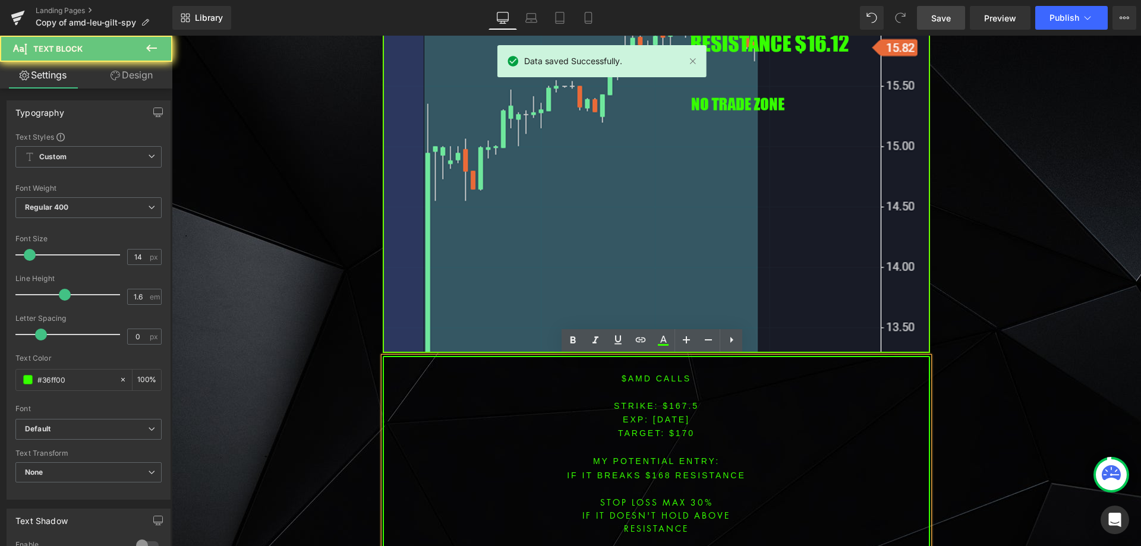
click at [633, 392] on p at bounding box center [656, 391] width 545 height 13
click at [633, 372] on p "$amd CALLS" at bounding box center [656, 378] width 545 height 14
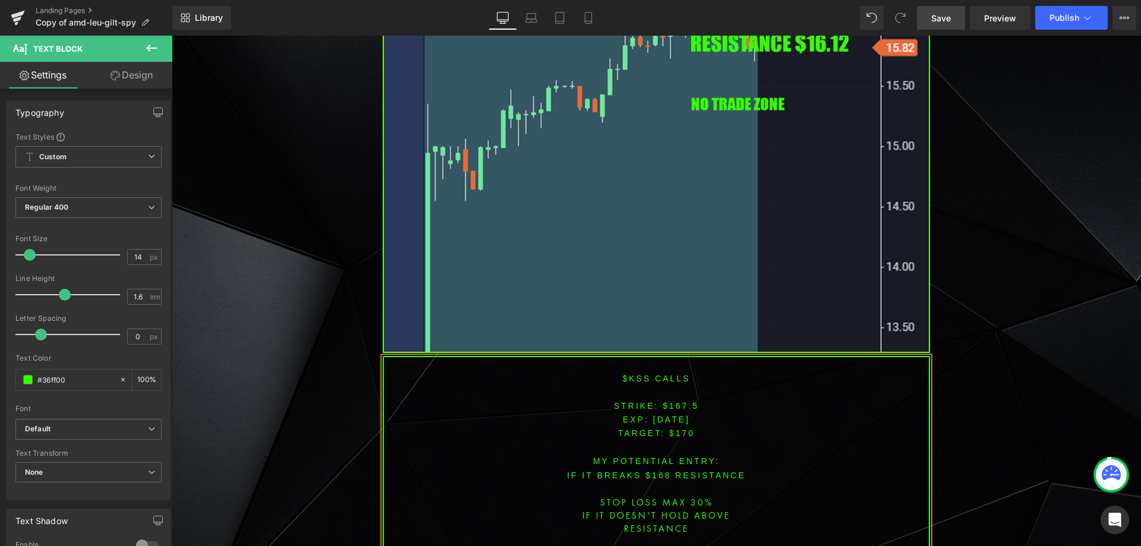
click at [676, 404] on font "STRIKE: $167.5" at bounding box center [656, 406] width 85 height 10
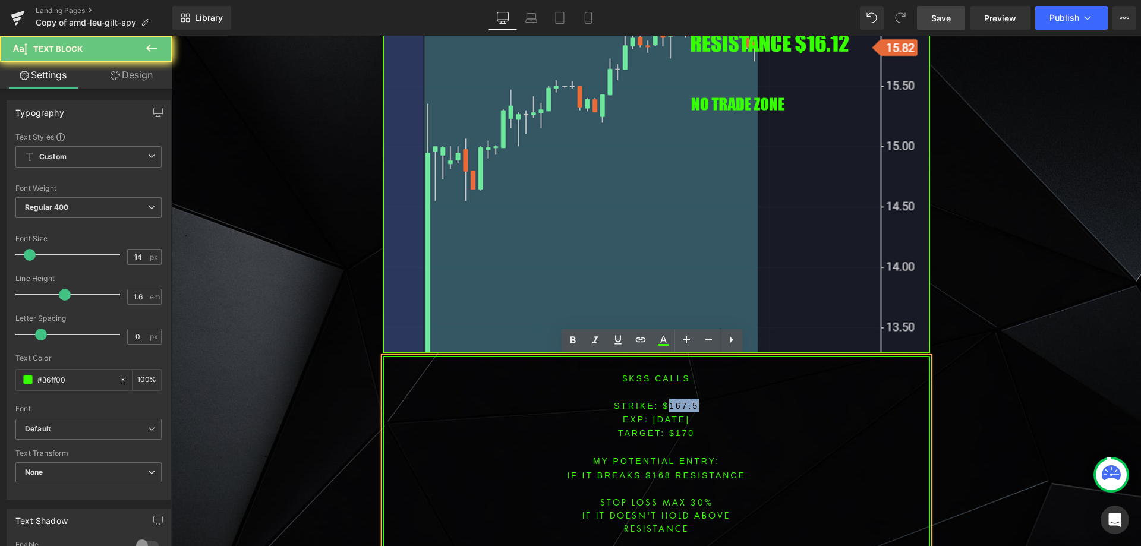
click at [676, 404] on font "STRIKE: $167.5" at bounding box center [656, 406] width 85 height 10
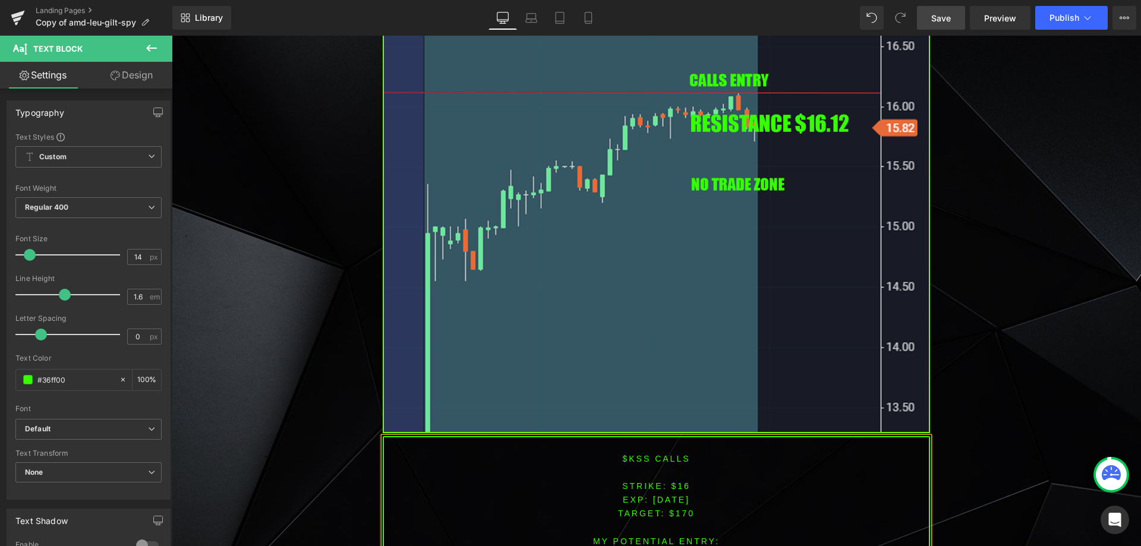
scroll to position [983, 0]
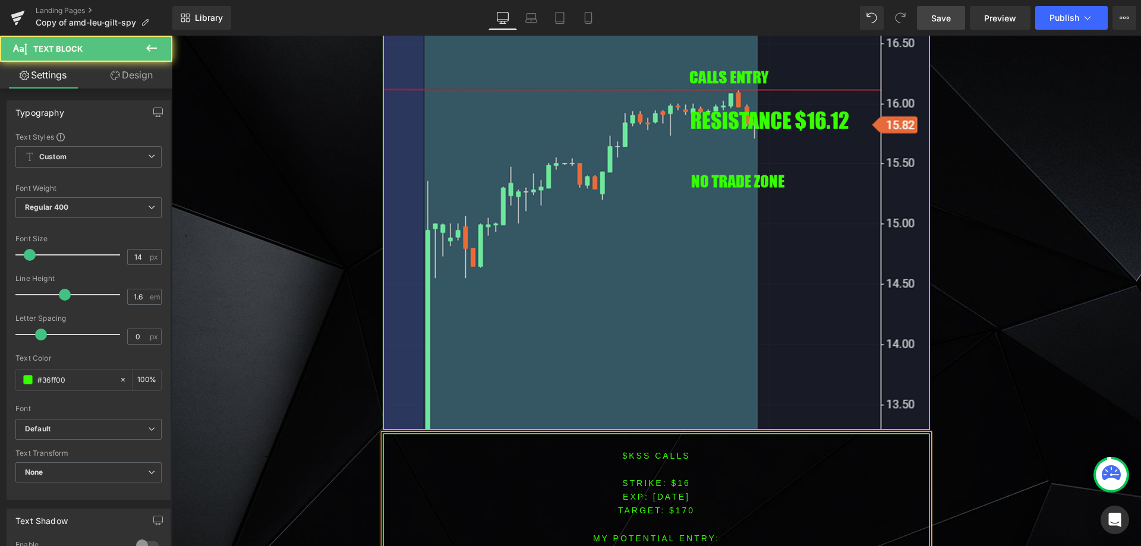
click at [684, 506] on span "TARGET: $170" at bounding box center [656, 511] width 77 height 10
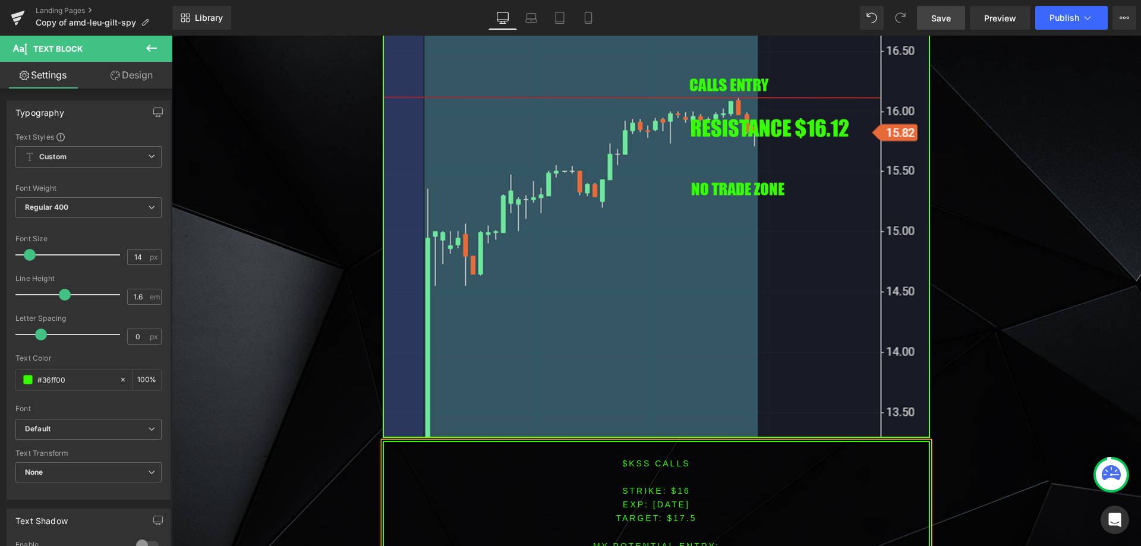
scroll to position [1009, 0]
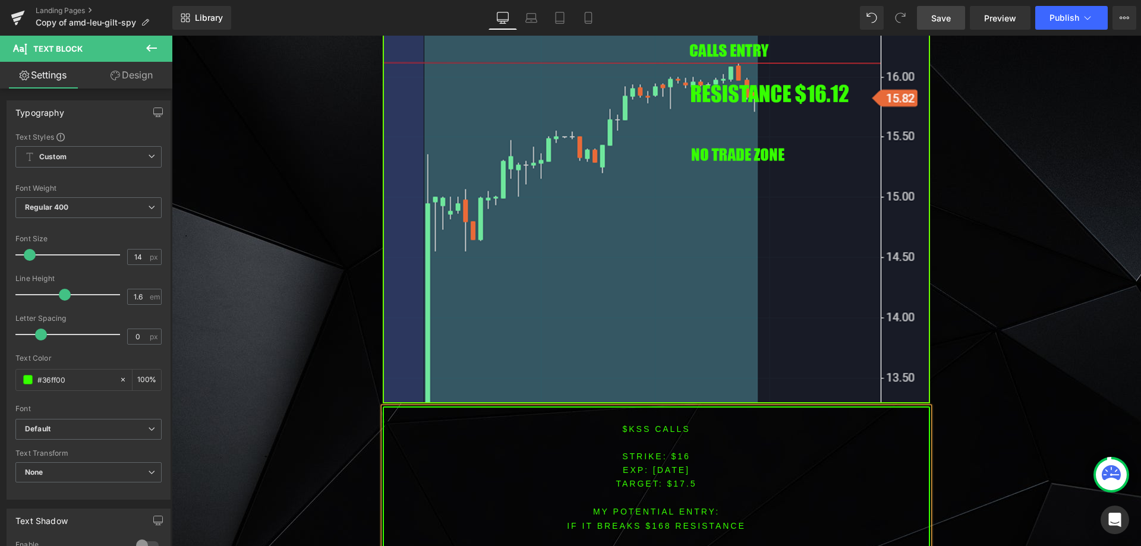
click at [654, 525] on font "IF IT BREAKS $168 resistance" at bounding box center [656, 526] width 179 height 10
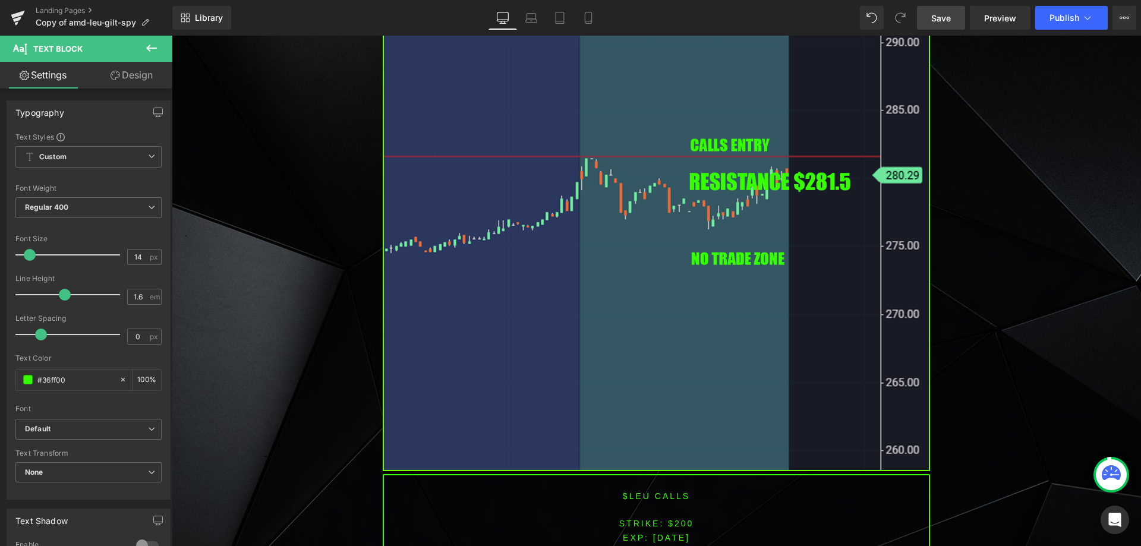
scroll to position [1941, 0]
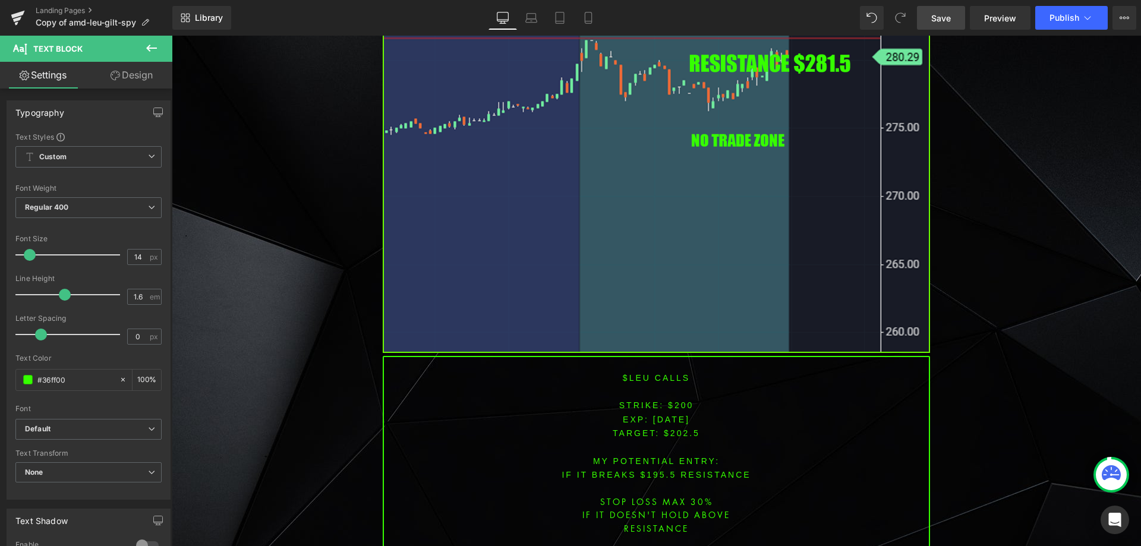
click at [630, 371] on p "$leu CALLS" at bounding box center [656, 378] width 545 height 14
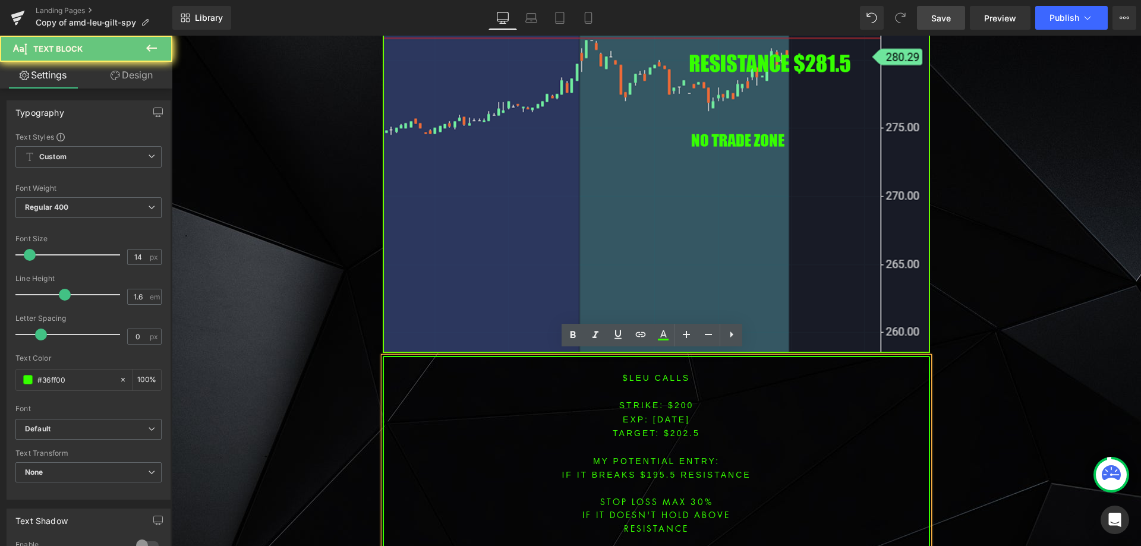
click at [632, 373] on font "$leu CALLS" at bounding box center [656, 378] width 67 height 10
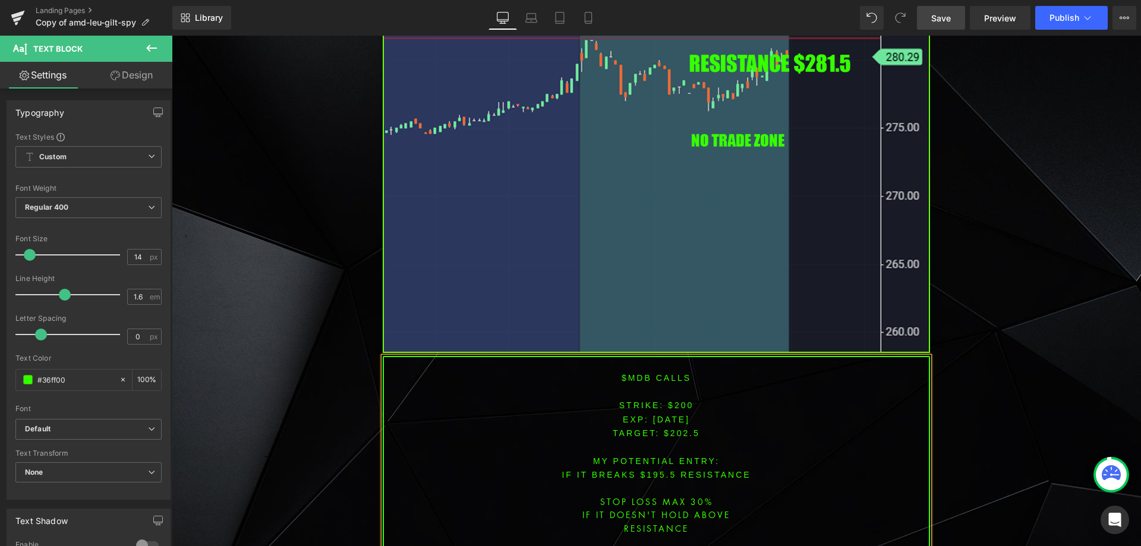
click at [653, 415] on span "[DATE]" at bounding box center [671, 420] width 37 height 10
click at [673, 415] on span "[DATE]" at bounding box center [671, 420] width 37 height 10
click at [681, 400] on font "STRIKE: $200" at bounding box center [656, 405] width 75 height 10
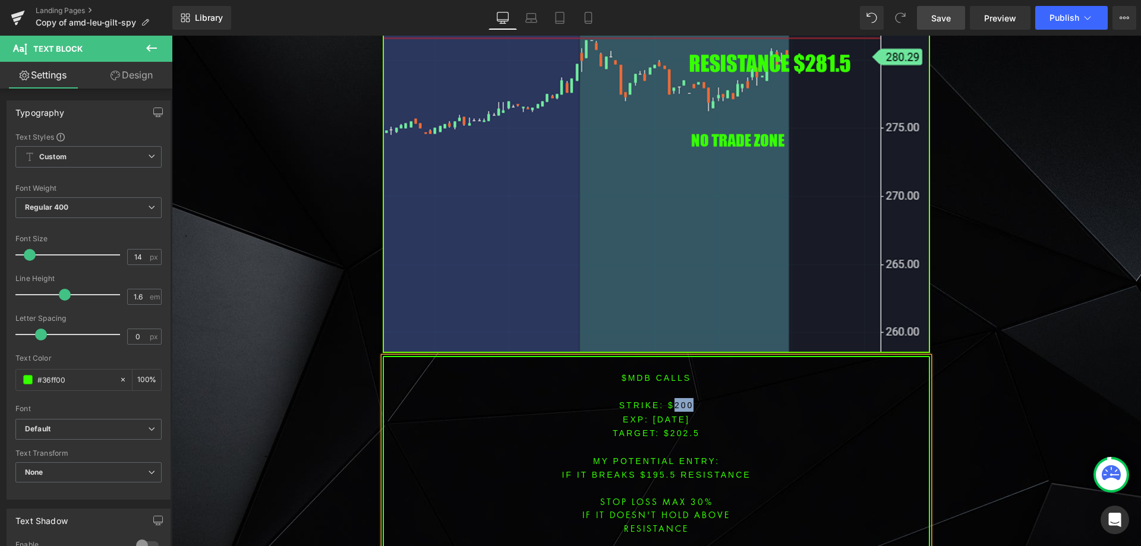
click at [681, 400] on font "STRIKE: $200" at bounding box center [656, 405] width 75 height 10
click at [677, 412] on p "EXP: [DATE]" at bounding box center [656, 419] width 545 height 14
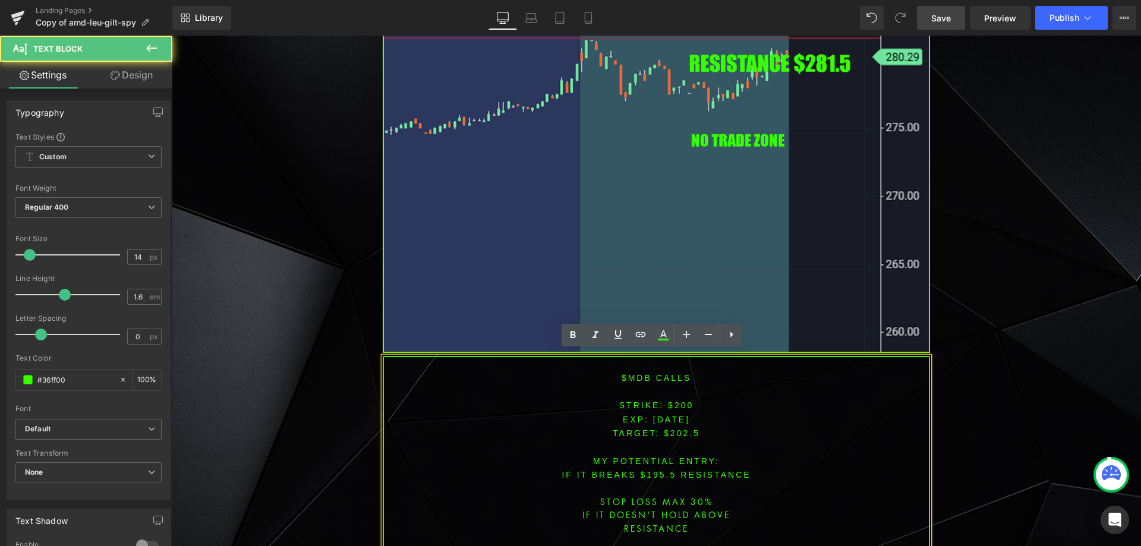
click at [676, 400] on font "STRIKE: $200" at bounding box center [656, 405] width 75 height 10
click at [679, 428] on span "TARGET: $202.5" at bounding box center [656, 433] width 87 height 10
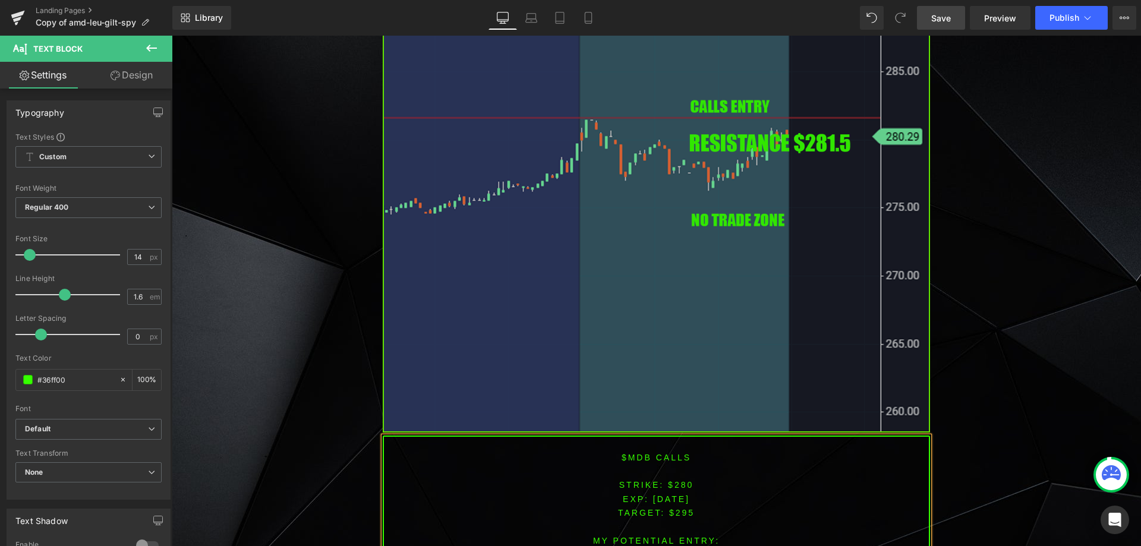
scroll to position [1944, 0]
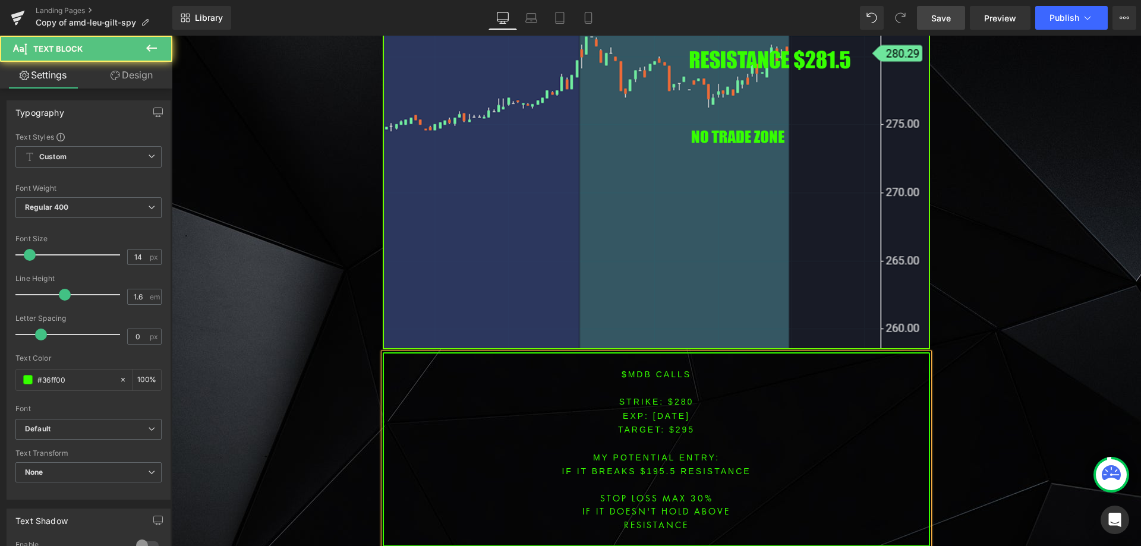
click at [654, 466] on font "IF IT BREAKS $195.5 resistance" at bounding box center [655, 471] width 189 height 10
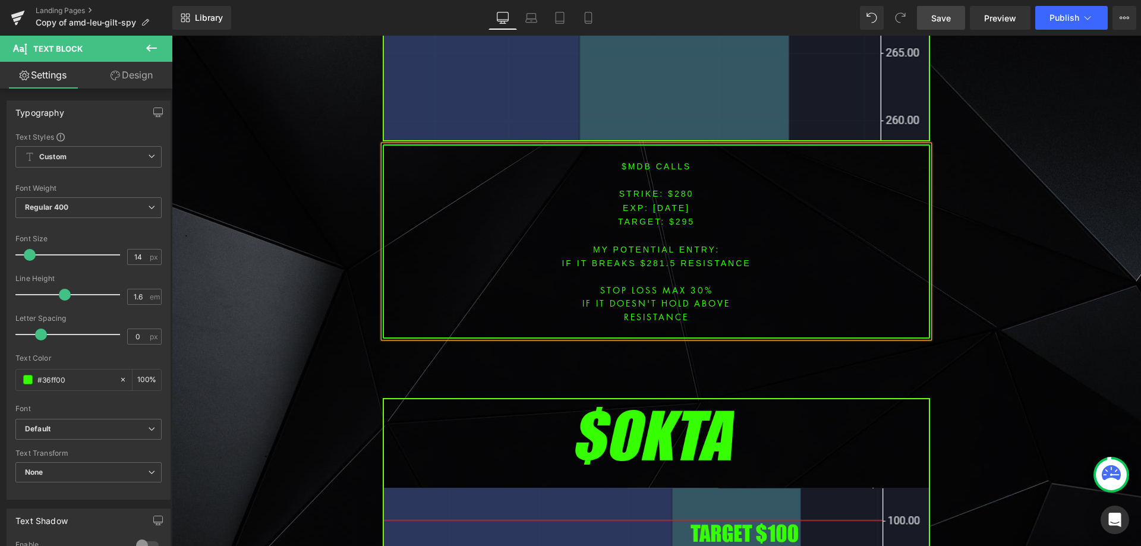
scroll to position [2162, 0]
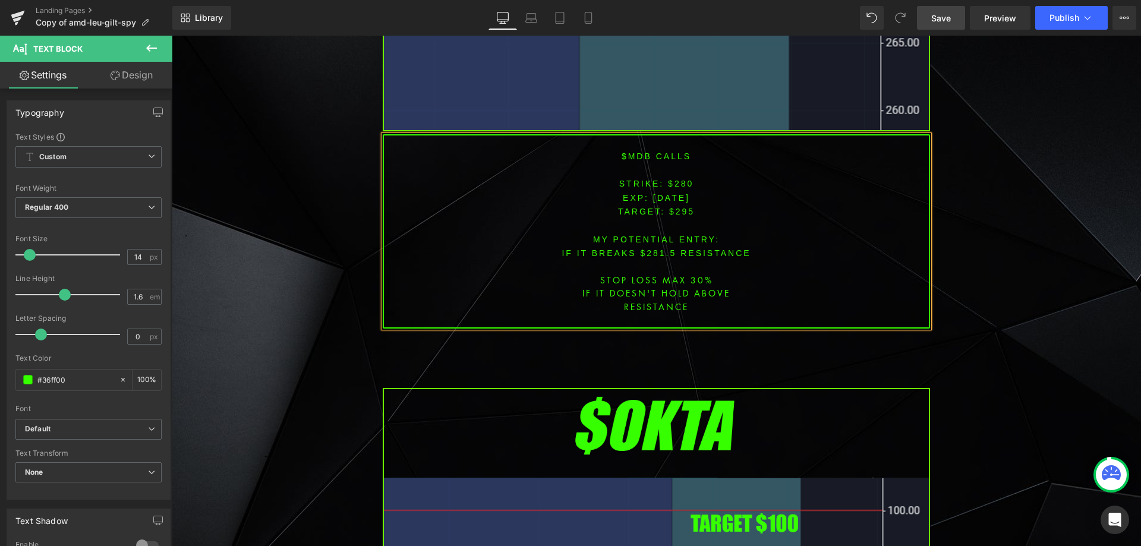
click at [651, 152] on font "$MDB CALLS" at bounding box center [656, 157] width 70 height 10
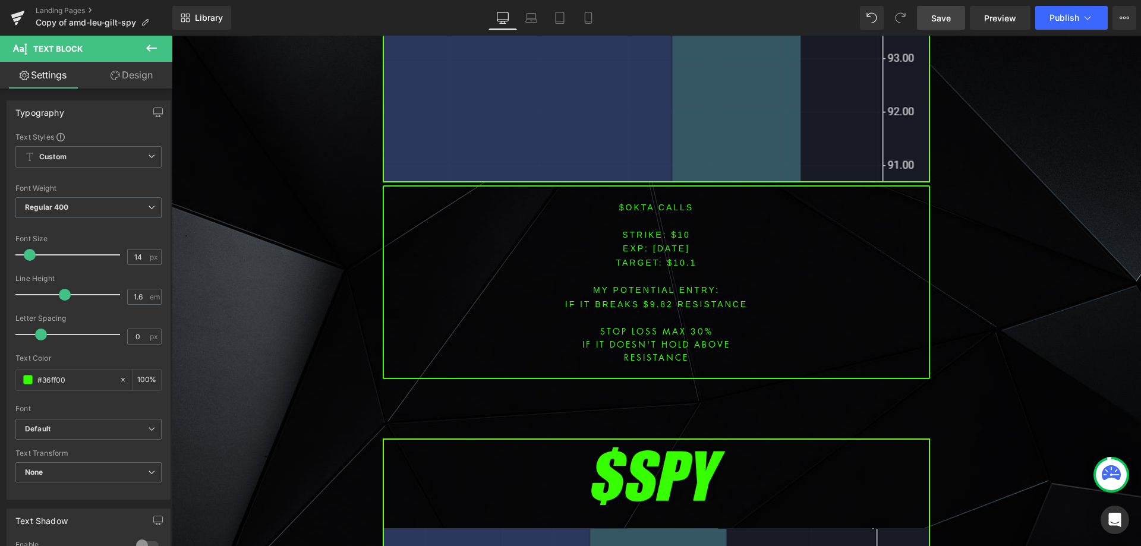
scroll to position [2994, 0]
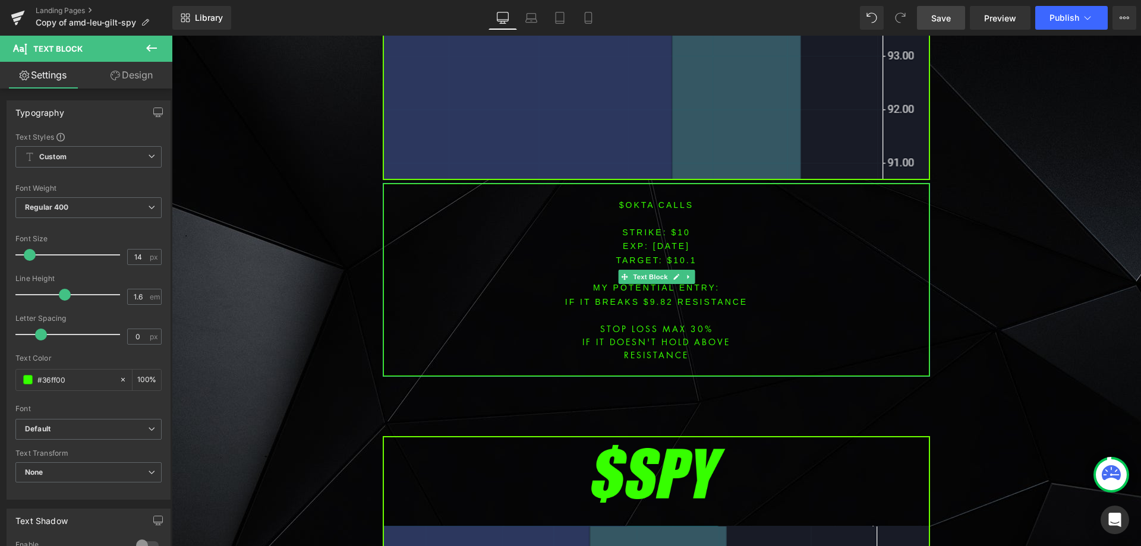
click at [676, 228] on font "STRIKE: $10" at bounding box center [656, 233] width 68 height 10
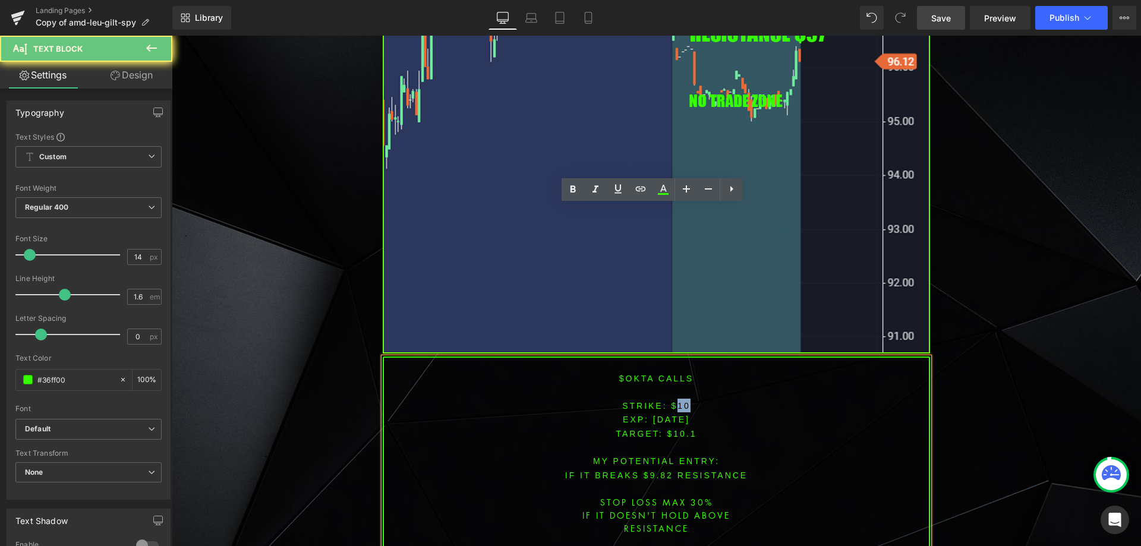
scroll to position [2816, 0]
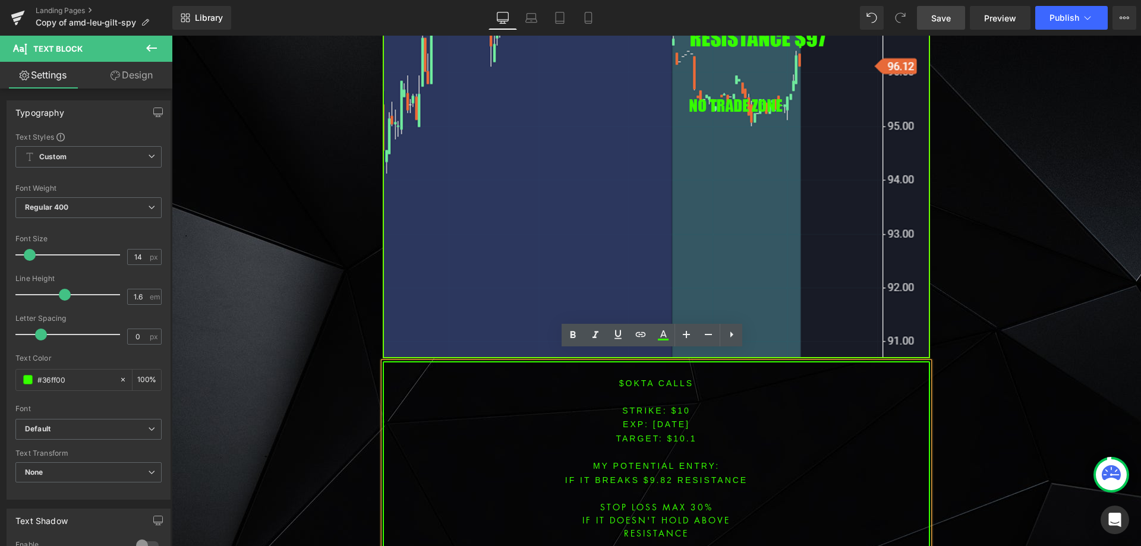
click at [653, 419] on span "[DATE]" at bounding box center [671, 424] width 37 height 10
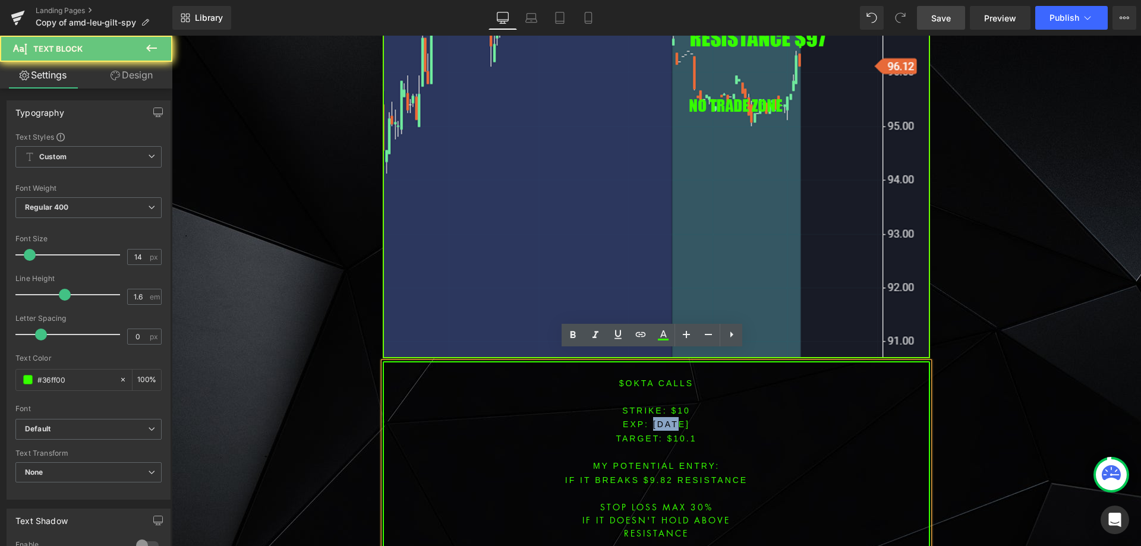
click at [653, 419] on span "[DATE]" at bounding box center [671, 424] width 37 height 10
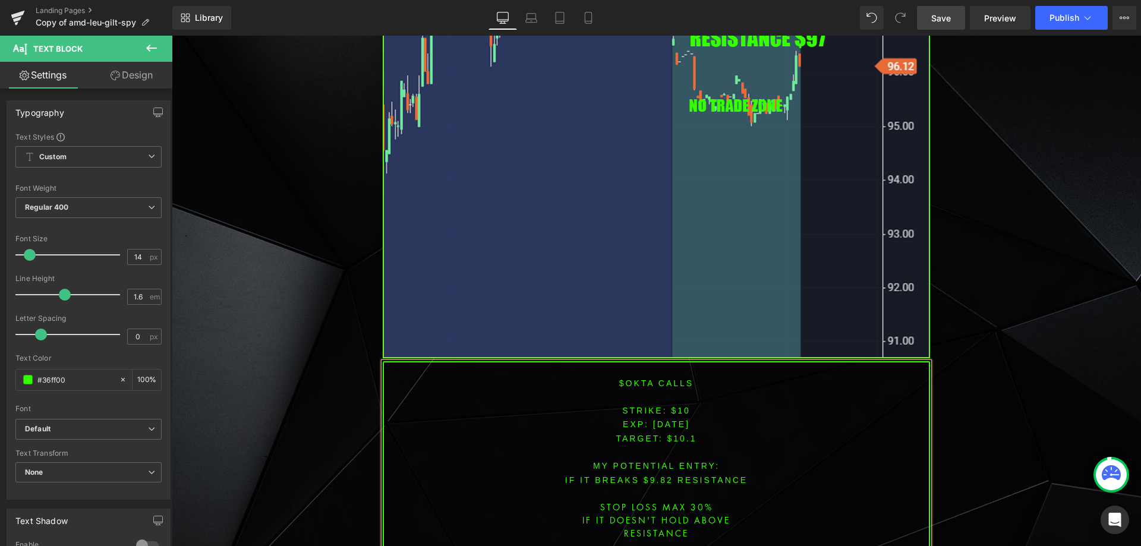
click at [671, 419] on span "[DATE]" at bounding box center [671, 424] width 37 height 10
click at [675, 406] on font "STRIKE: $10" at bounding box center [656, 411] width 68 height 10
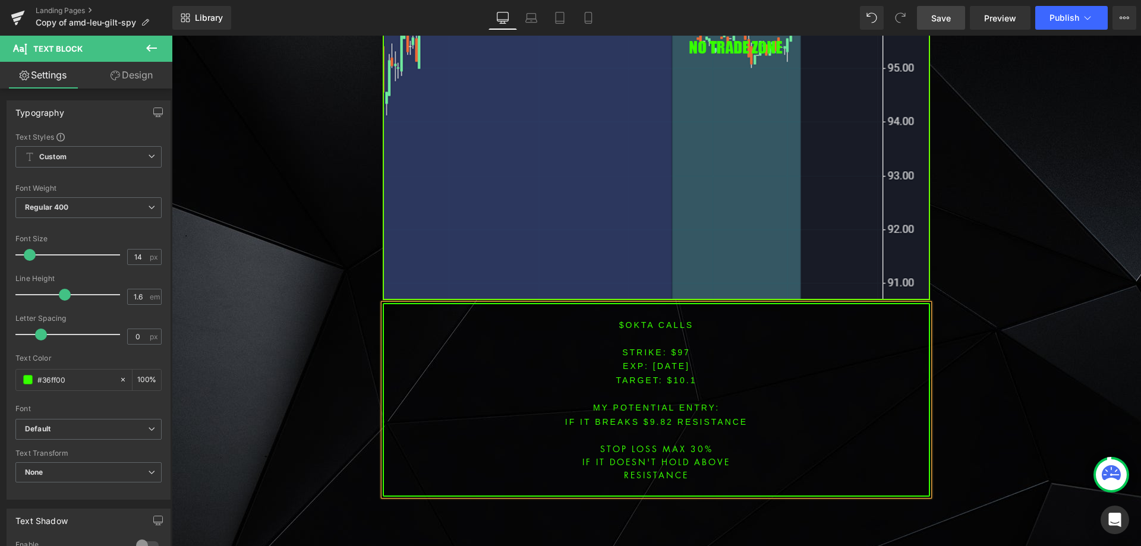
scroll to position [2875, 0]
click at [675, 374] on span "TARGET: $10.1" at bounding box center [656, 379] width 81 height 10
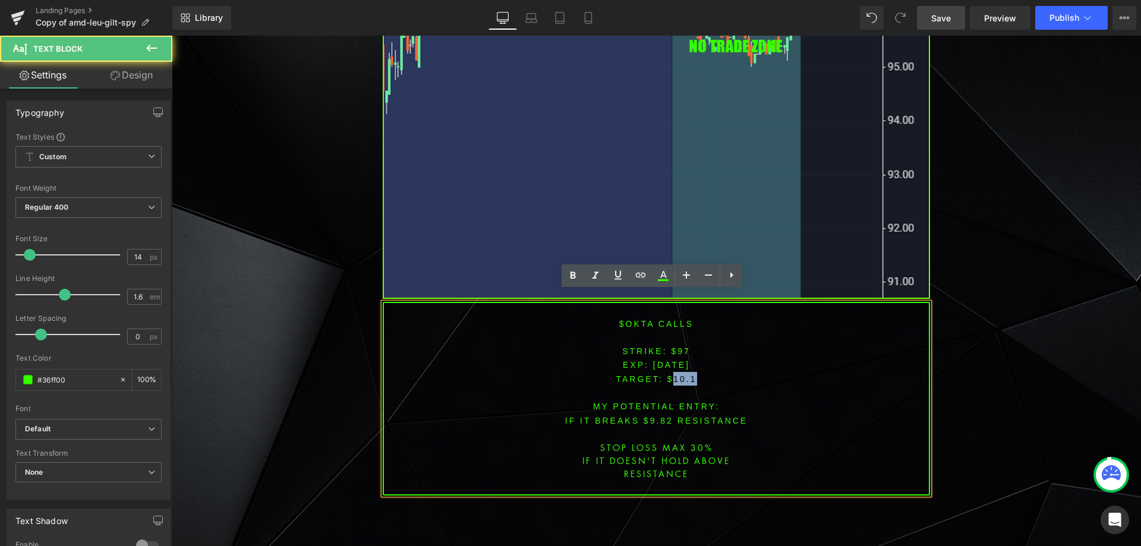
click at [675, 374] on span "TARGET: $10.1" at bounding box center [656, 379] width 81 height 10
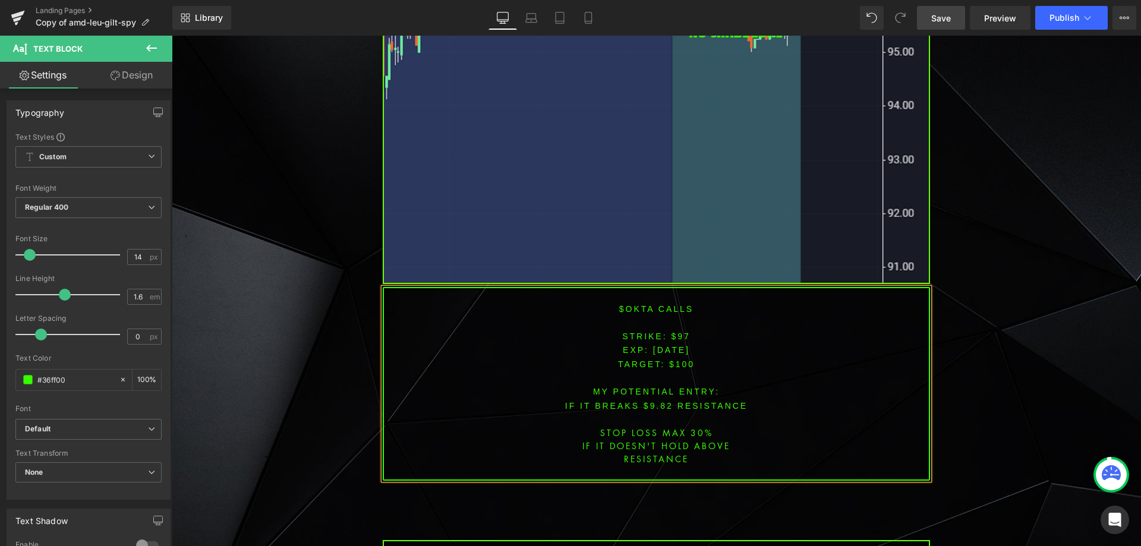
scroll to position [2938, 0]
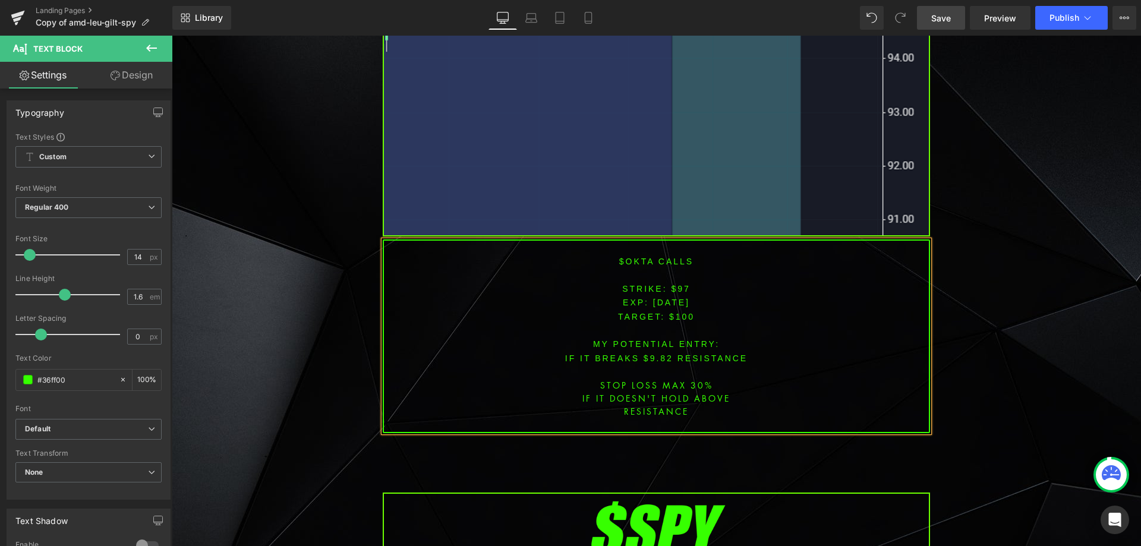
click at [655, 354] on font "IF IT BREAKS $9.82 resistance" at bounding box center [656, 359] width 182 height 10
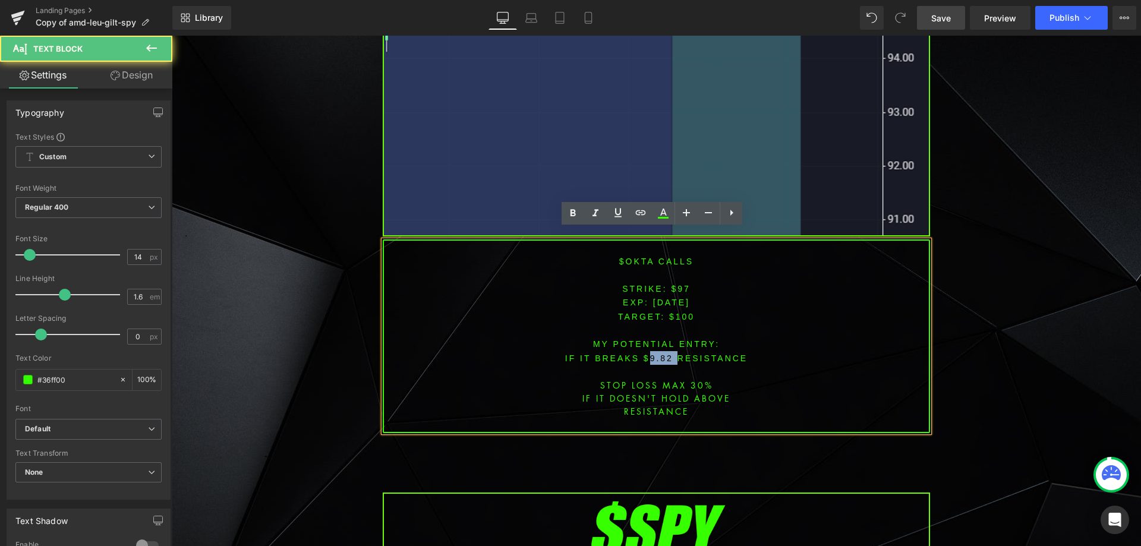
click at [655, 354] on font "IF IT BREAKS $9.82 resistance" at bounding box center [656, 359] width 182 height 10
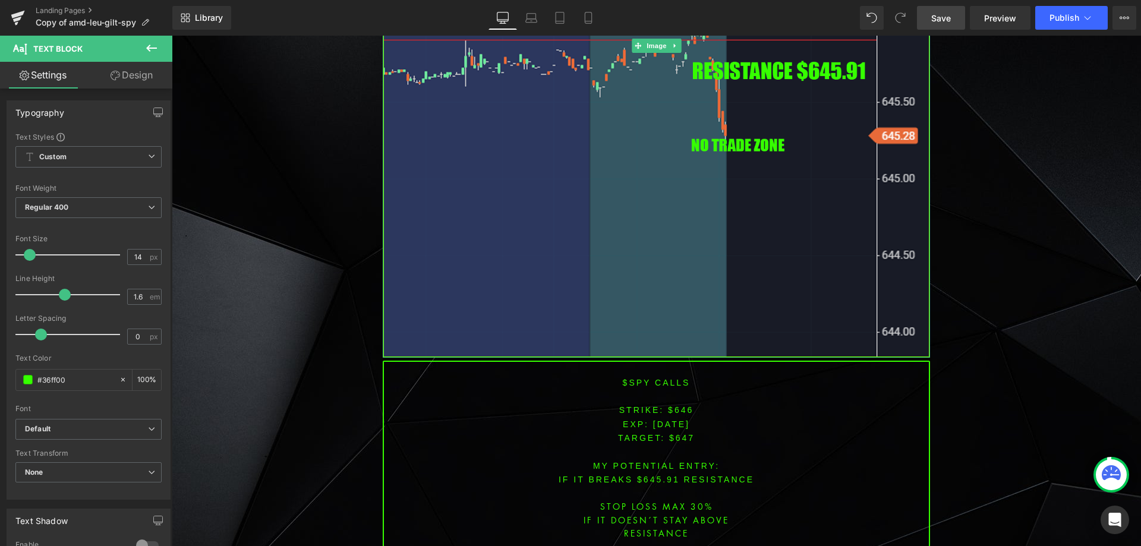
scroll to position [3710, 0]
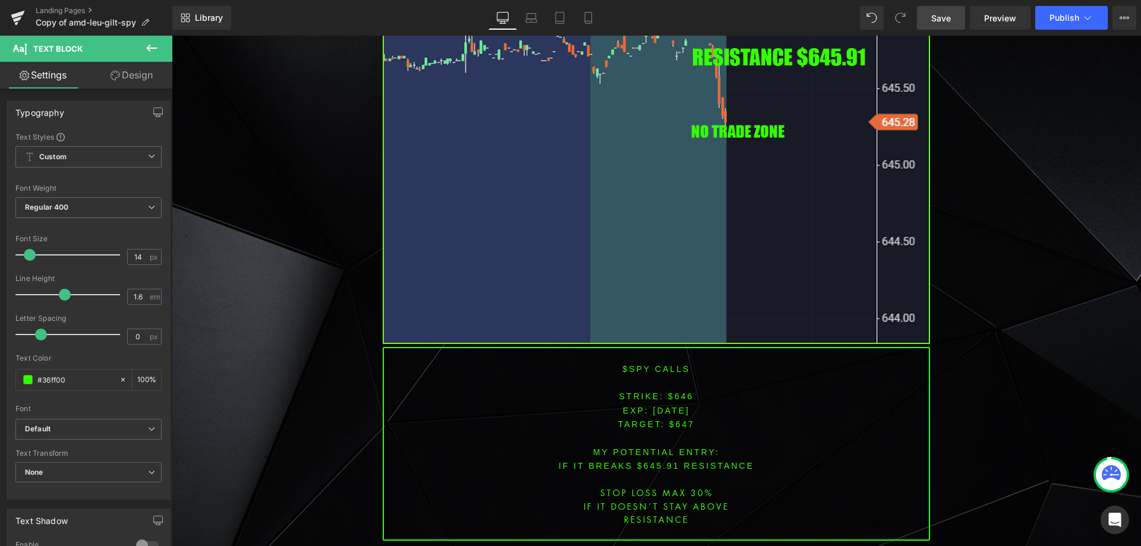
drag, startPoint x: 939, startPoint y: 18, endPoint x: 951, endPoint y: 24, distance: 13.6
click at [941, 18] on span "Save" at bounding box center [941, 18] width 20 height 12
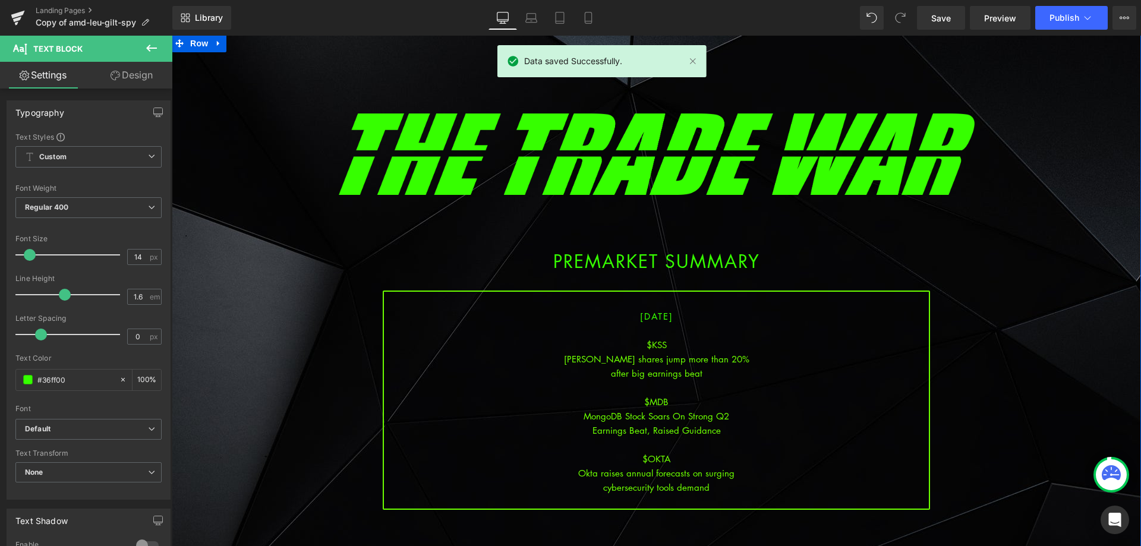
scroll to position [0, 0]
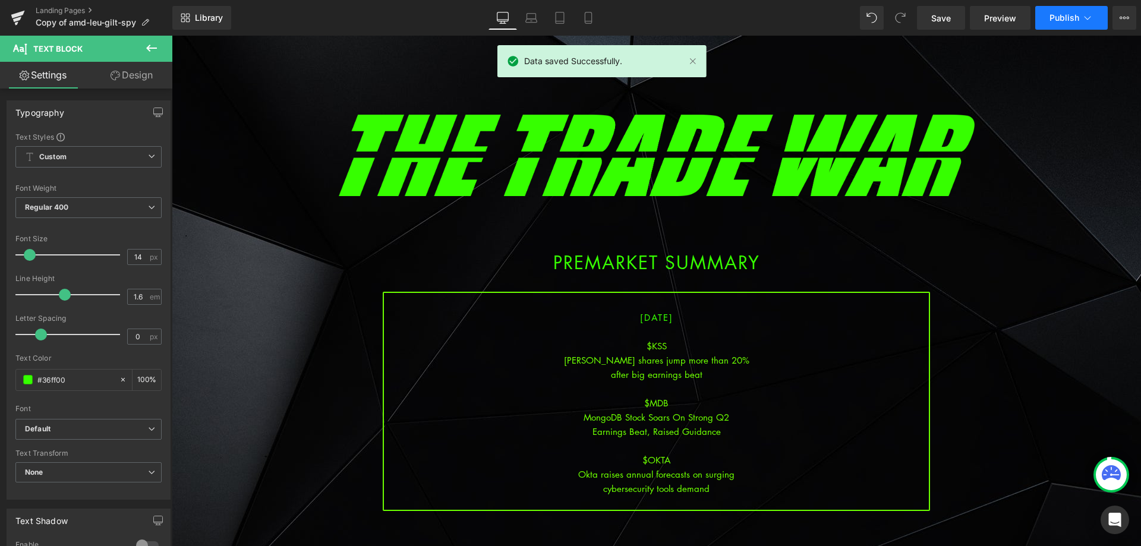
click at [1077, 7] on button "Publish" at bounding box center [1071, 18] width 72 height 24
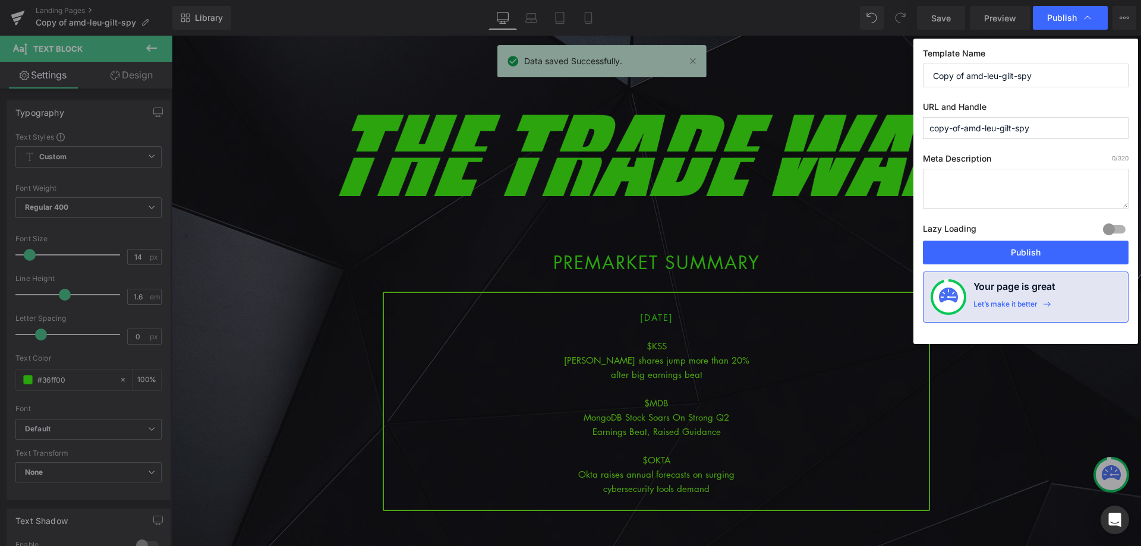
drag, startPoint x: 1062, startPoint y: 73, endPoint x: 838, endPoint y: 67, distance: 224.1
click at [839, 67] on div "Publish Template Name Copy of amd-leu-gilt-spy URL and Handle copy-of-amd-leu-g…" at bounding box center [570, 273] width 1141 height 546
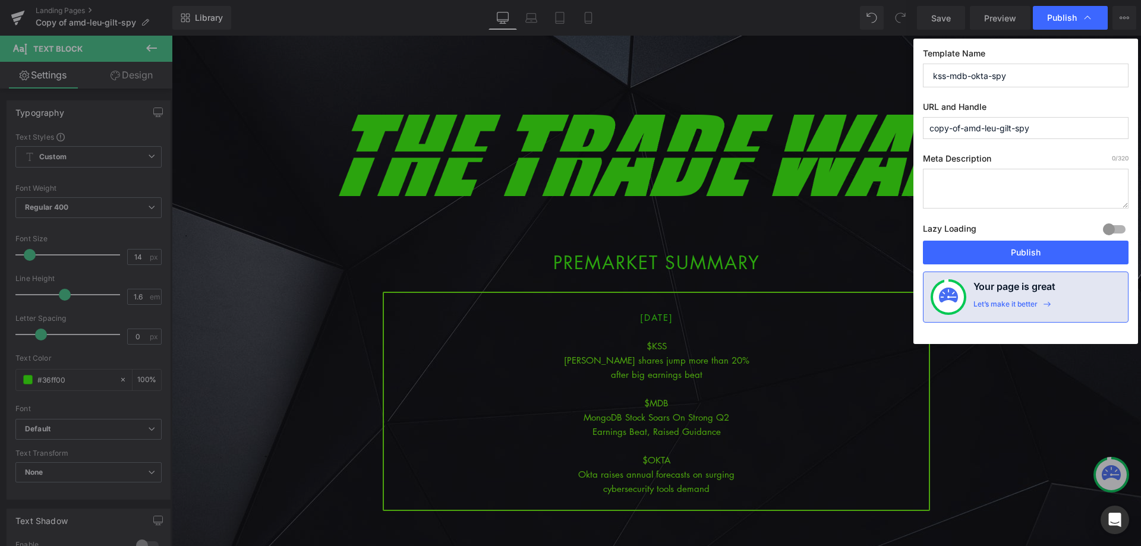
drag, startPoint x: 1024, startPoint y: 81, endPoint x: 979, endPoint y: 109, distance: 53.1
click at [828, 67] on div "Publish Template Name kss-mdb-okta-spy URL and Handle copy-of-amd-leu-gilt-spy …" at bounding box center [570, 273] width 1141 height 546
type input "kss-mdb-okta-spy"
paste input "kss-mdb-okta"
drag, startPoint x: 1053, startPoint y: 133, endPoint x: 834, endPoint y: 127, distance: 219.3
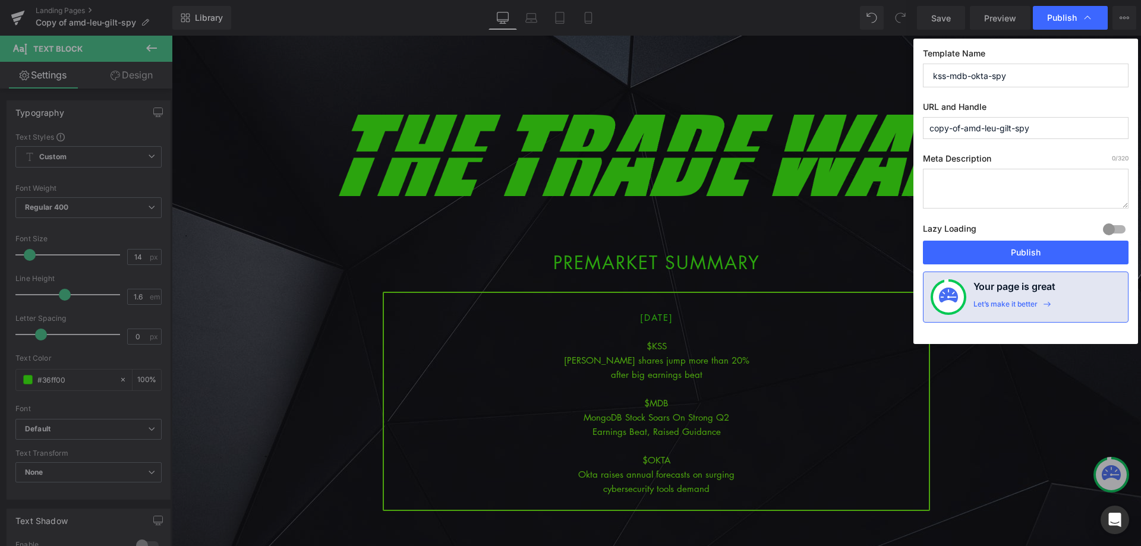
click at [834, 127] on div "Publish Template Name kss-mdb-okta-spy URL and Handle copy-of-amd-leu-gilt-spy …" at bounding box center [570, 273] width 1141 height 546
type input "kss-mdb-okta-spy"
click at [1011, 263] on button "Publish" at bounding box center [1026, 253] width 206 height 24
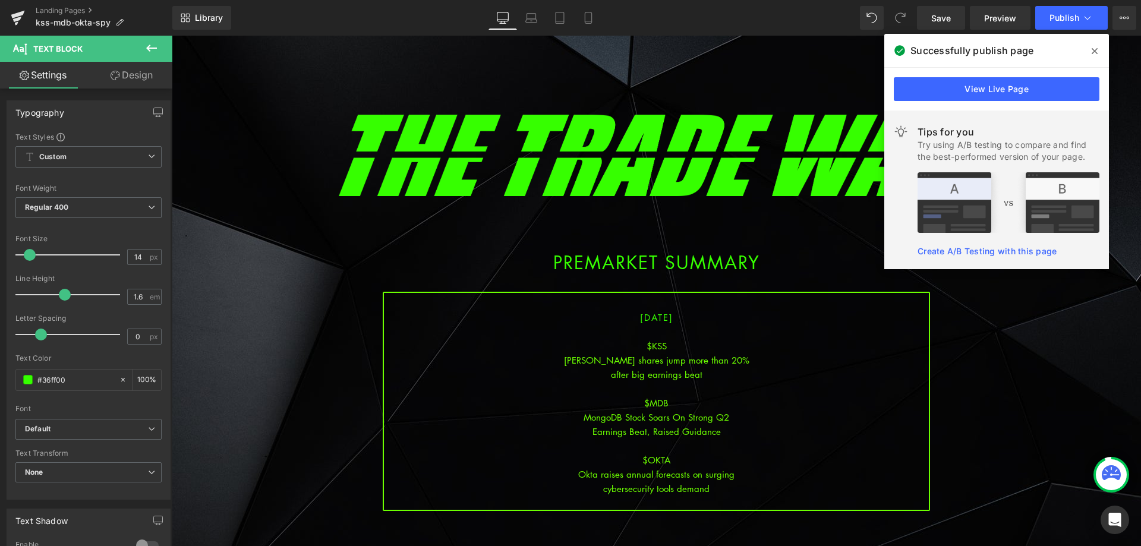
click at [1095, 49] on icon at bounding box center [1094, 51] width 6 height 10
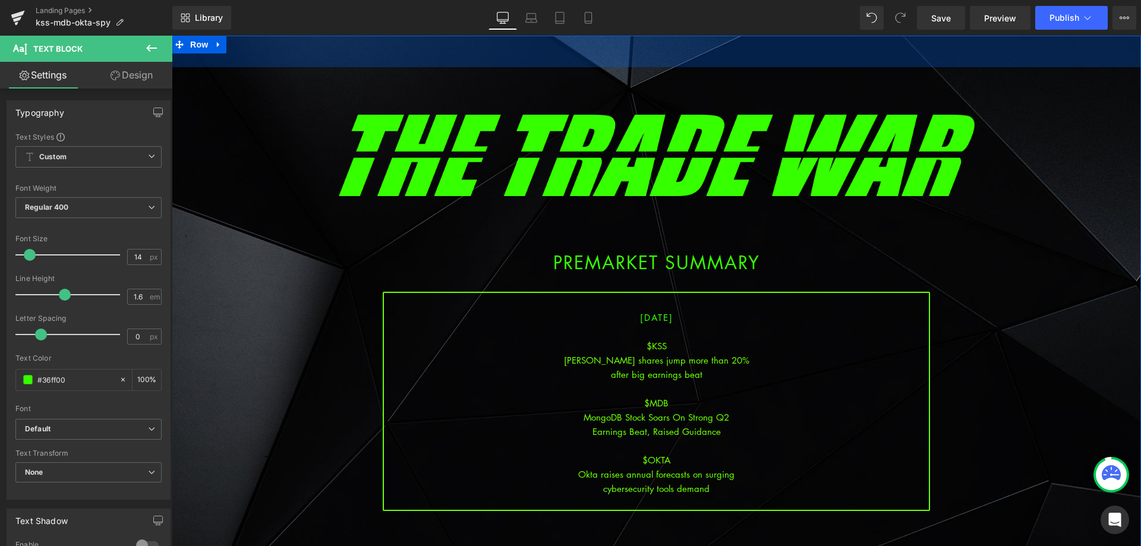
click at [1075, 31] on div "Library Desktop Desktop Laptop Tablet Mobile Save Preview Publish Scheduled Vie…" at bounding box center [656, 18] width 968 height 36
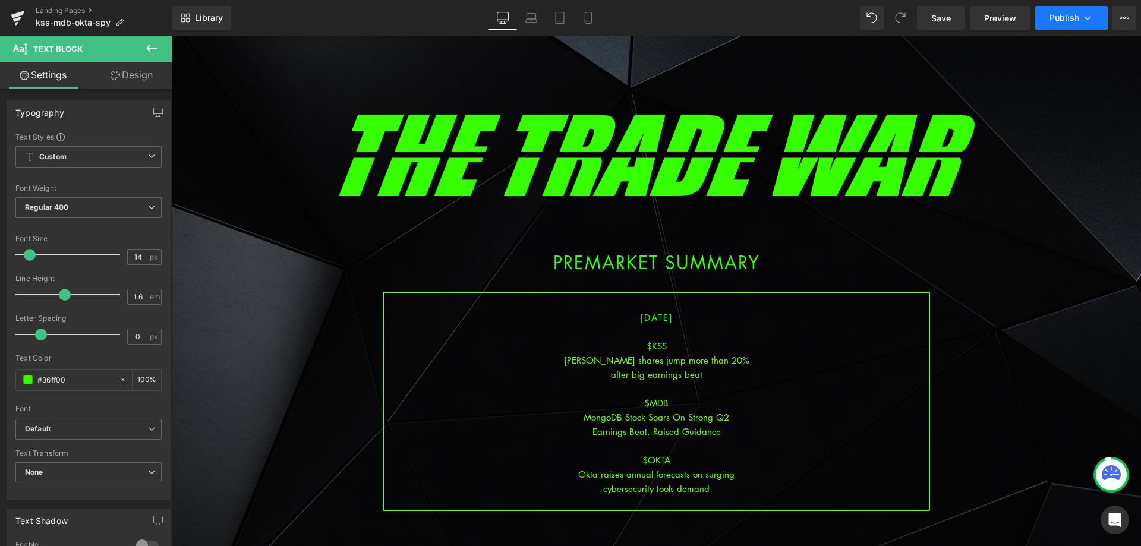
click at [1076, 27] on button "Publish" at bounding box center [1071, 18] width 72 height 24
